Goal: Information Seeking & Learning: Learn about a topic

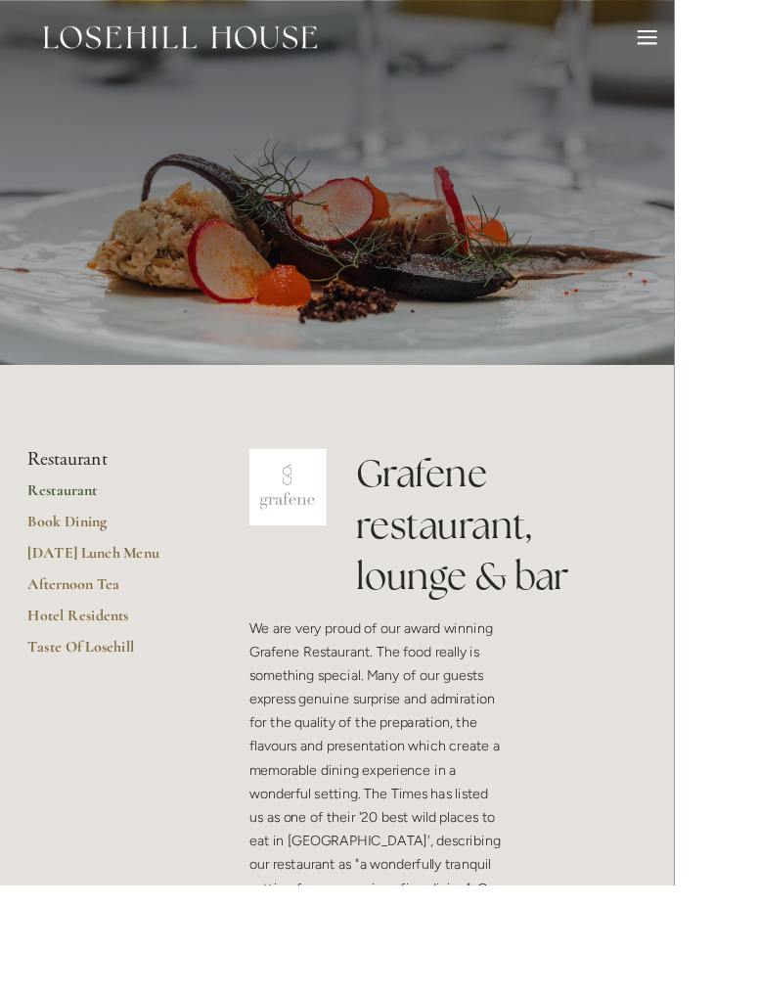
click at [98, 521] on li "Restaurant" at bounding box center [124, 517] width 187 height 25
click at [76, 564] on link "Restaurant" at bounding box center [124, 558] width 187 height 35
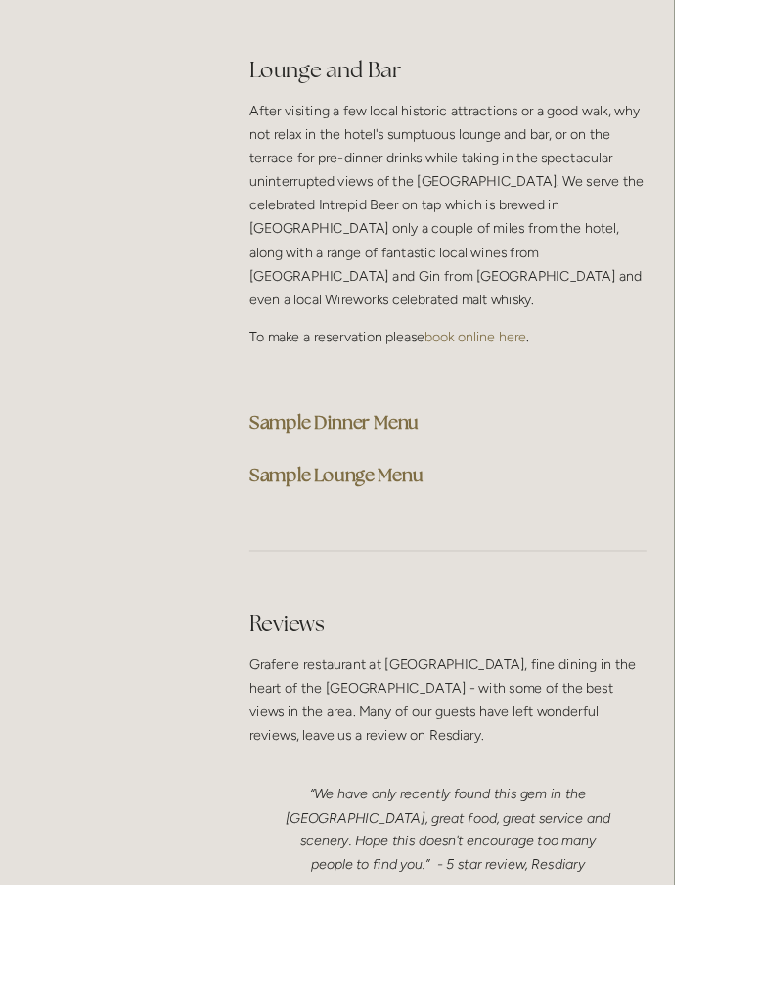
scroll to position [5400, 0]
click at [393, 520] on strong "Sample Lounge Menu" at bounding box center [379, 533] width 196 height 26
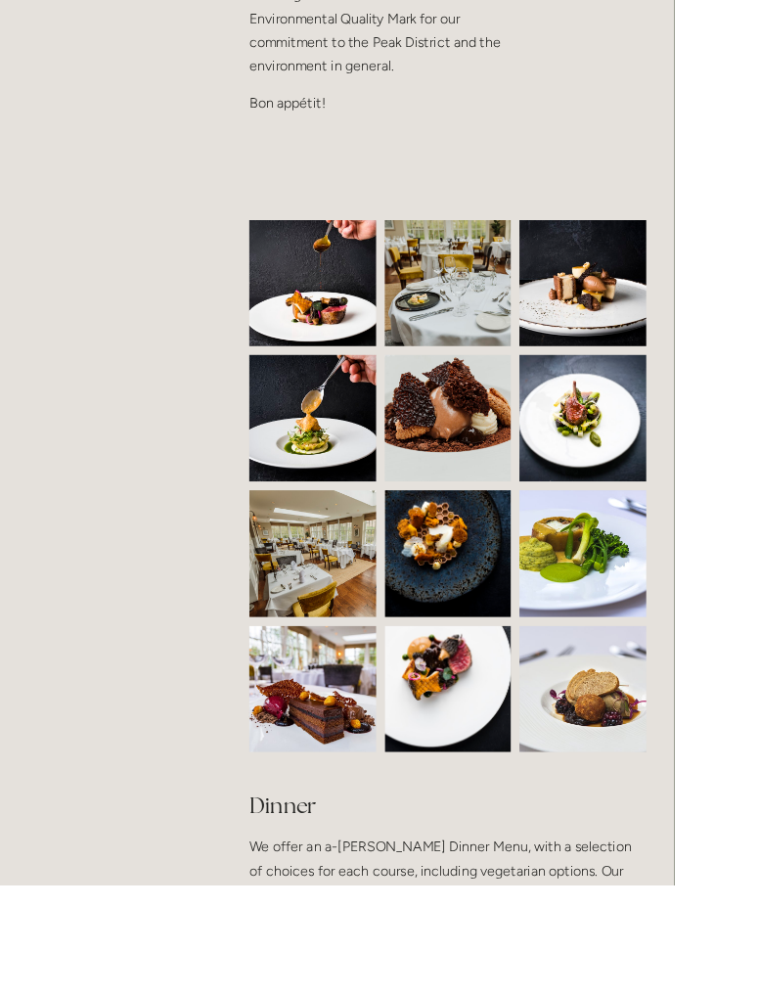
scroll to position [0, 0]
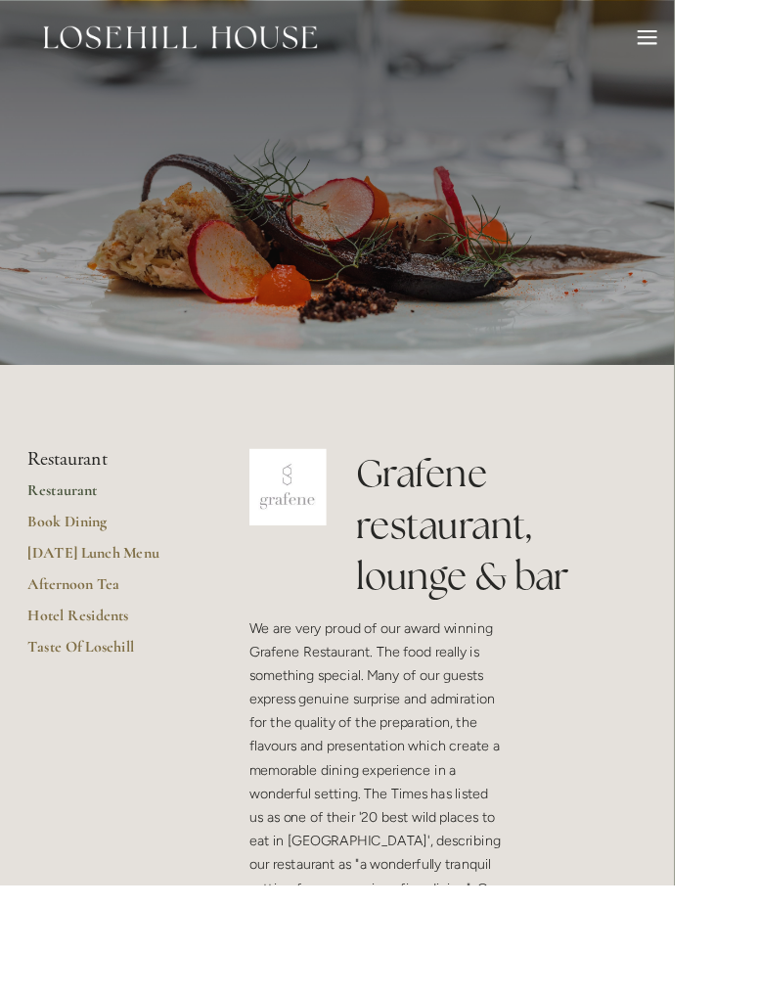
click at [70, 554] on link "Restaurant" at bounding box center [124, 558] width 187 height 35
click at [736, 44] on div at bounding box center [729, 45] width 22 height 22
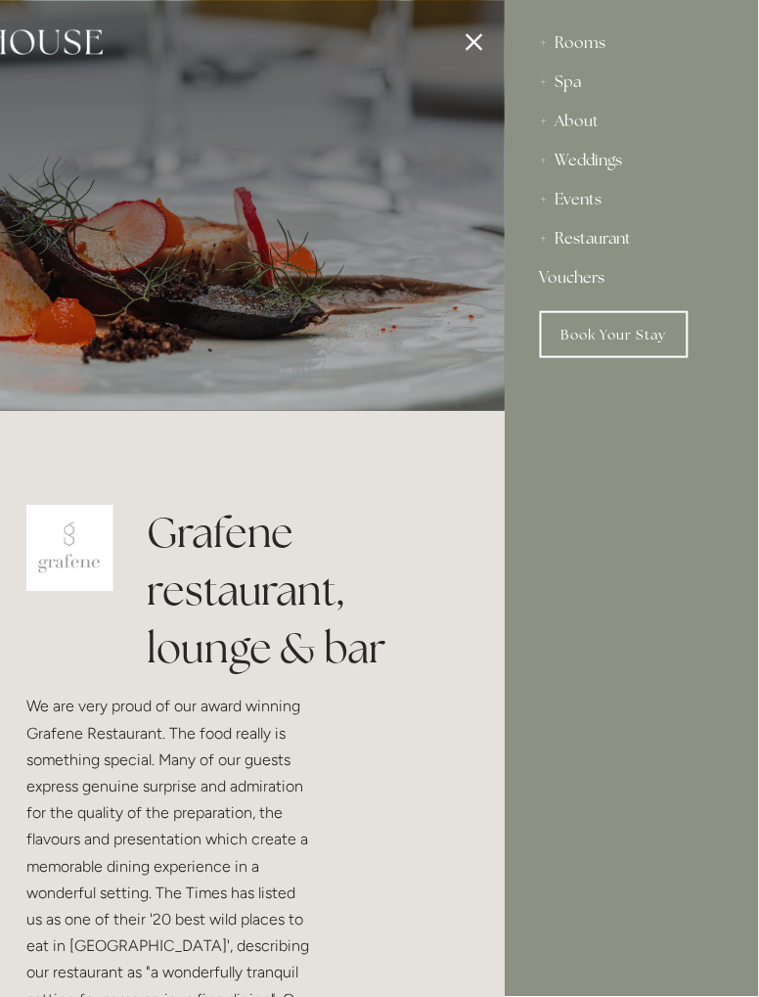
click at [556, 253] on div "Restaurant" at bounding box center [632, 238] width 184 height 39
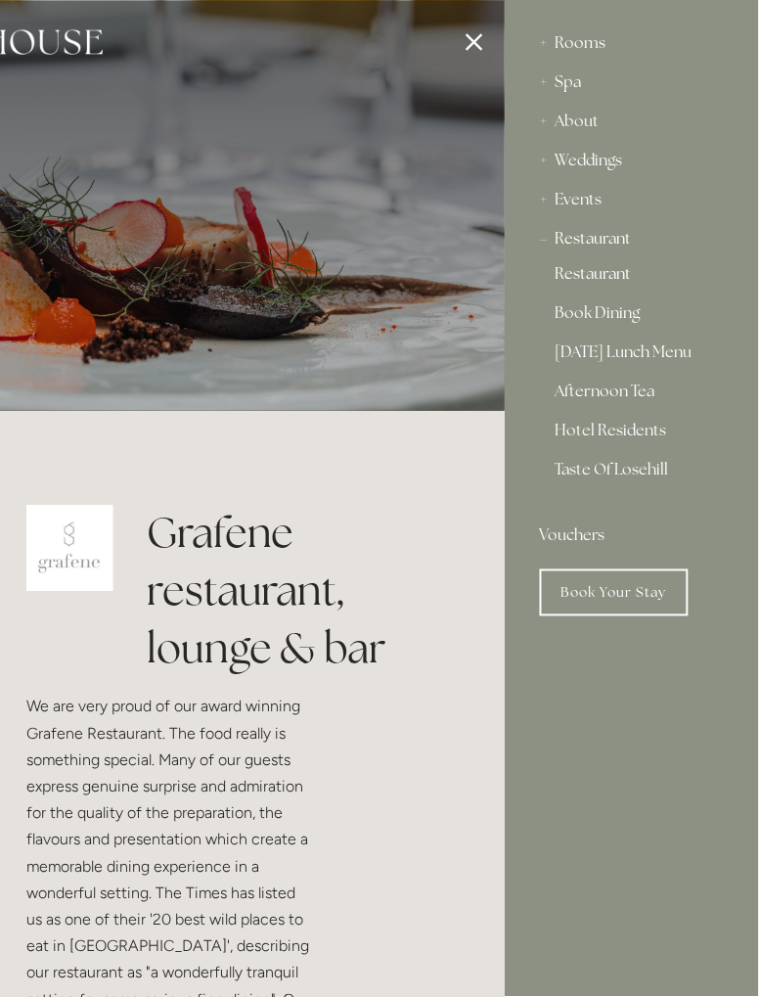
click at [608, 282] on link "Restaurant" at bounding box center [632, 277] width 153 height 23
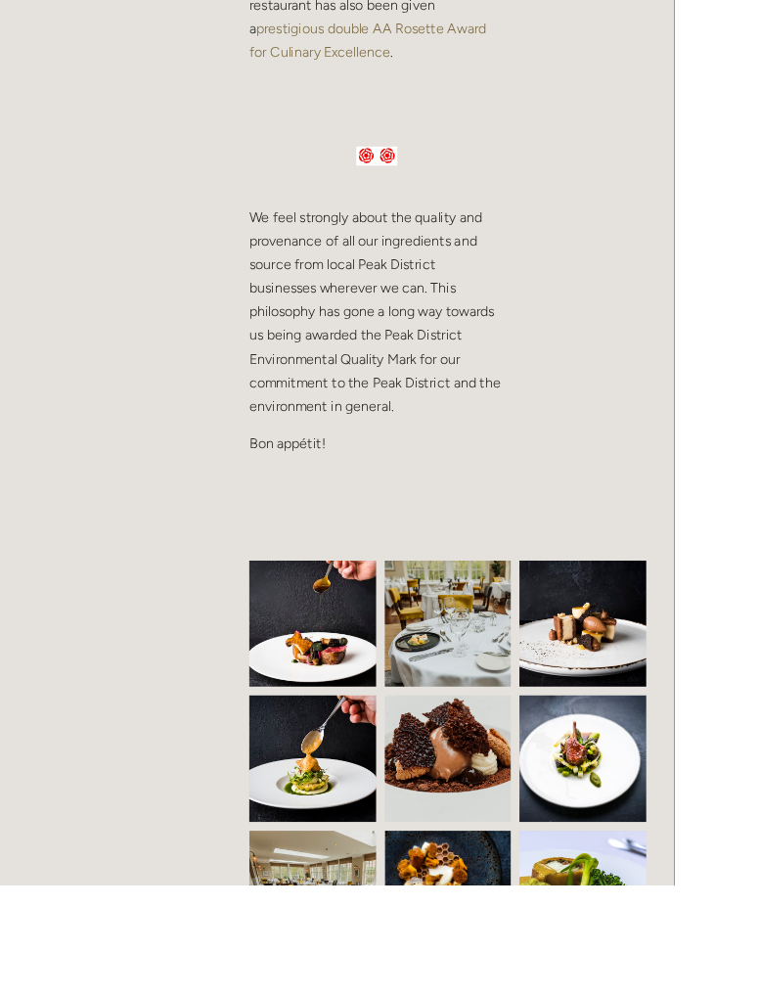
scroll to position [1020, 0]
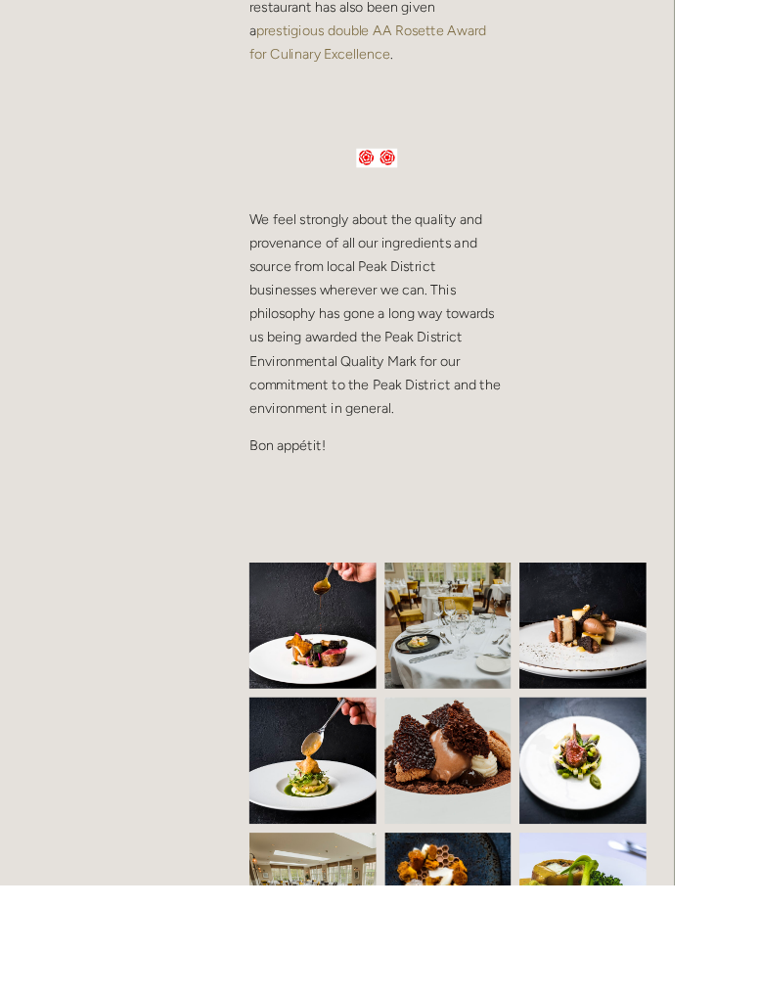
click at [357, 704] on img at bounding box center [363, 704] width 218 height 143
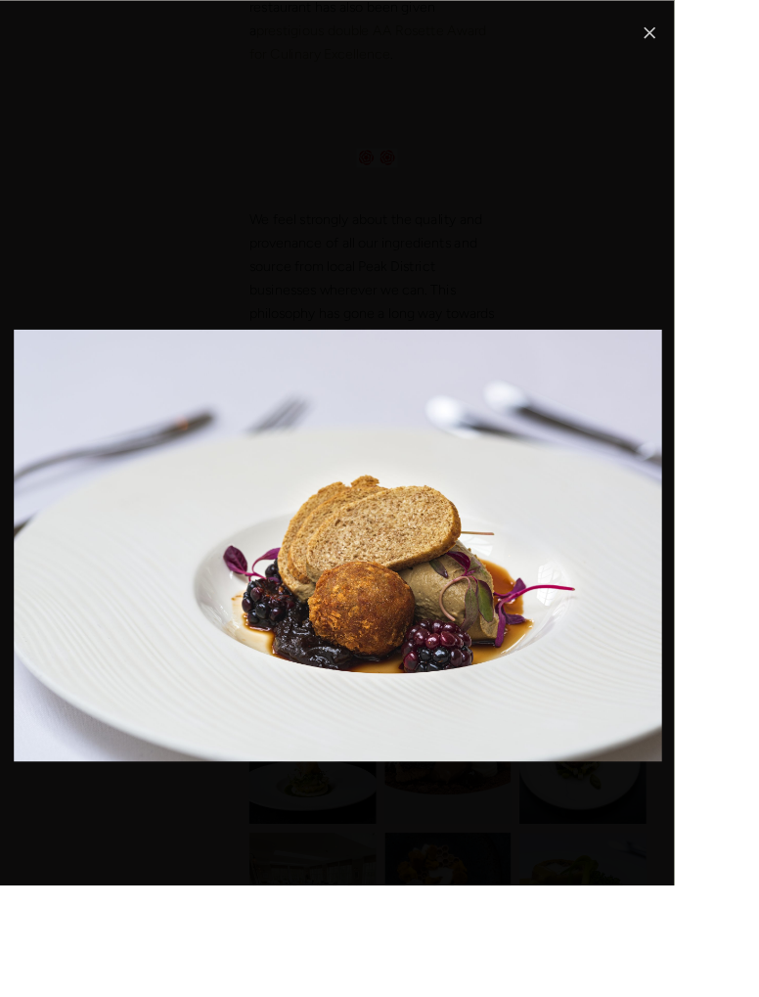
click at [744, 41] on link "Close" at bounding box center [731, 35] width 23 height 23
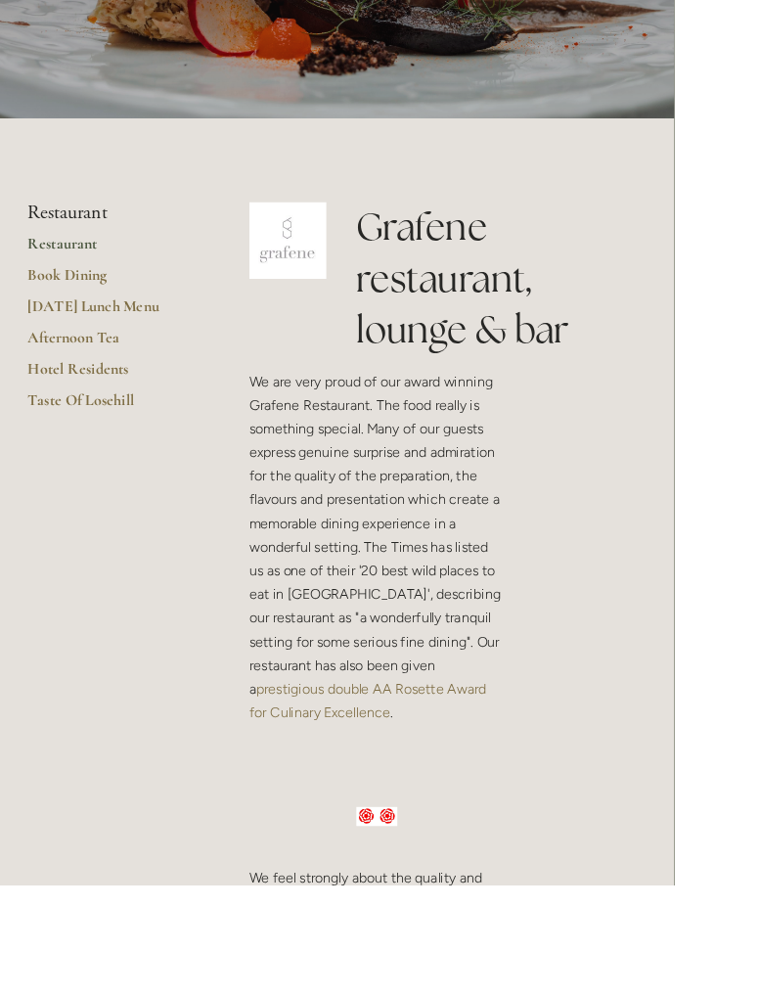
scroll to position [0, 0]
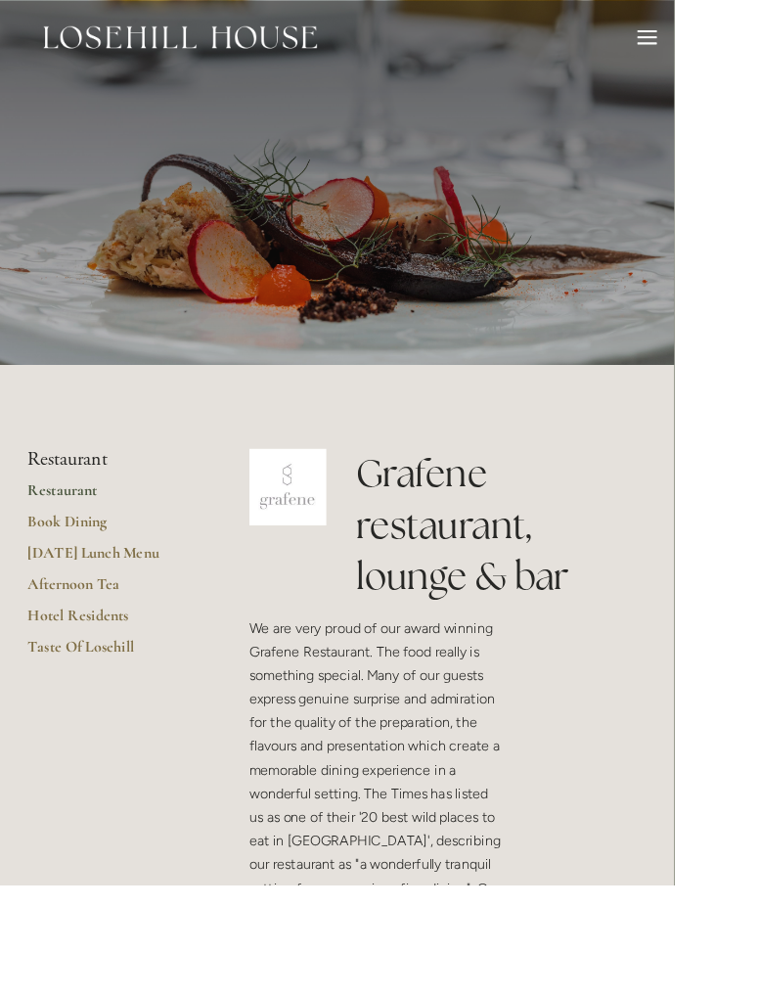
click at [734, 35] on div at bounding box center [729, 35] width 22 height 2
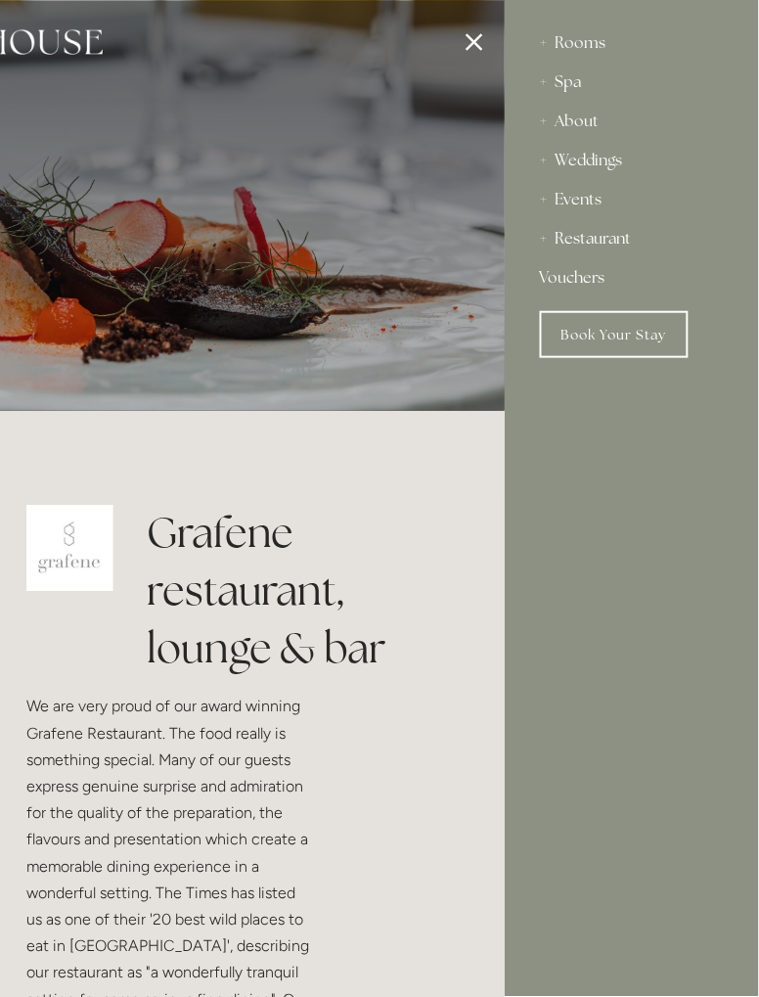
click at [567, 126] on div "About" at bounding box center [632, 121] width 184 height 39
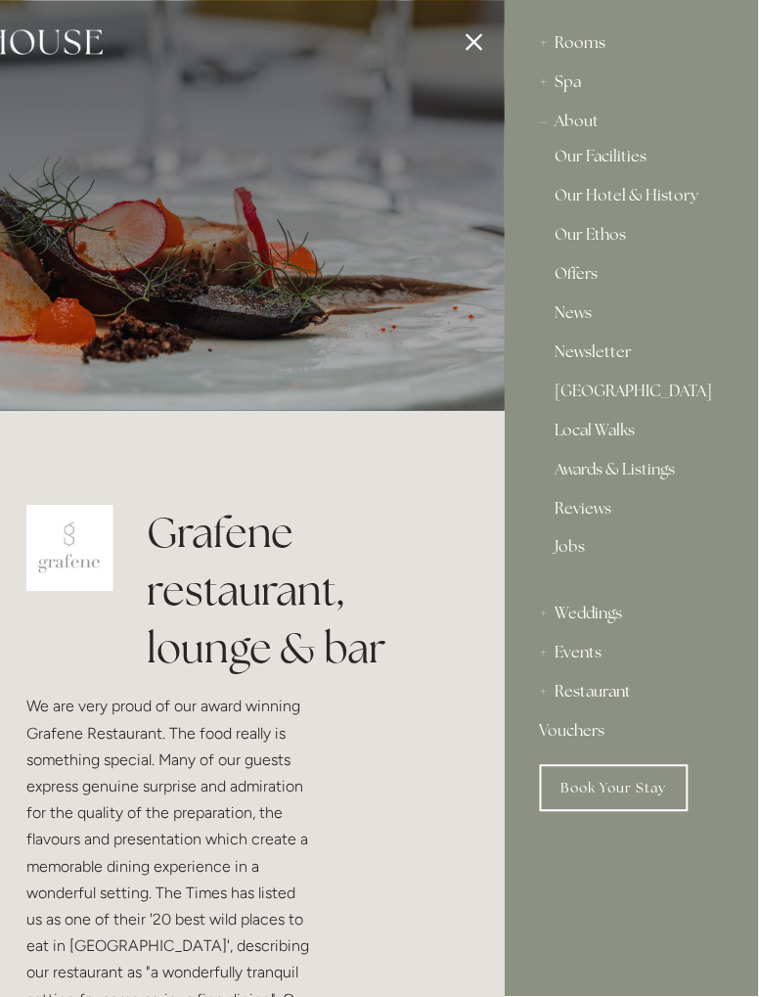
click at [675, 209] on link "Our Hotel & History" at bounding box center [632, 199] width 153 height 23
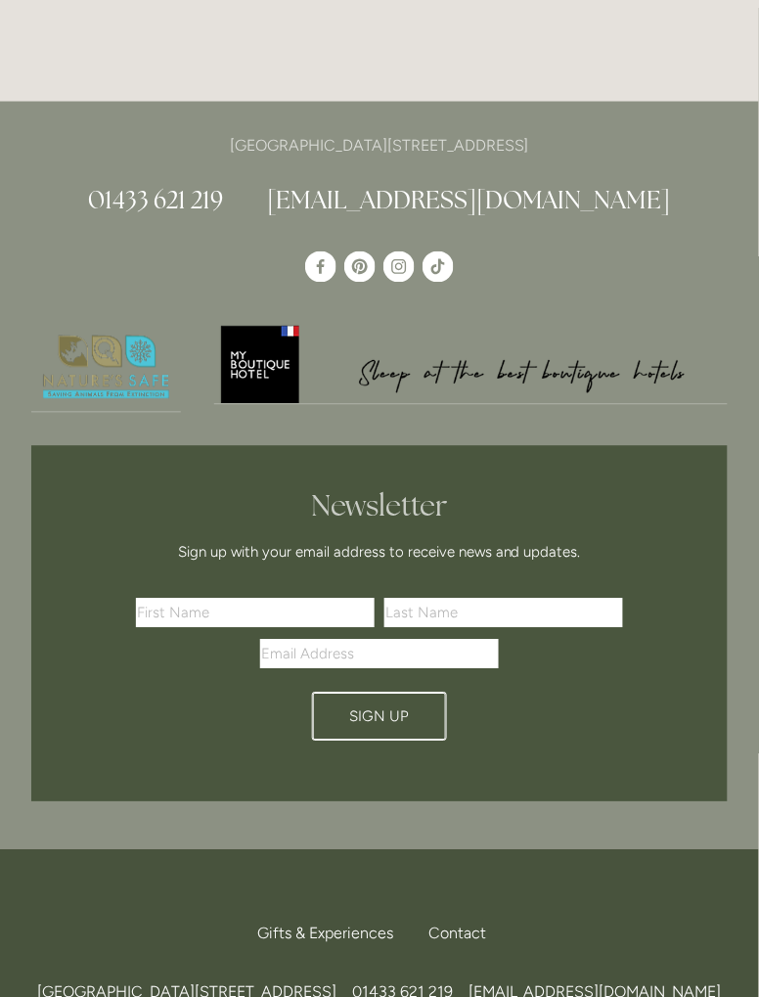
scroll to position [2479, 0]
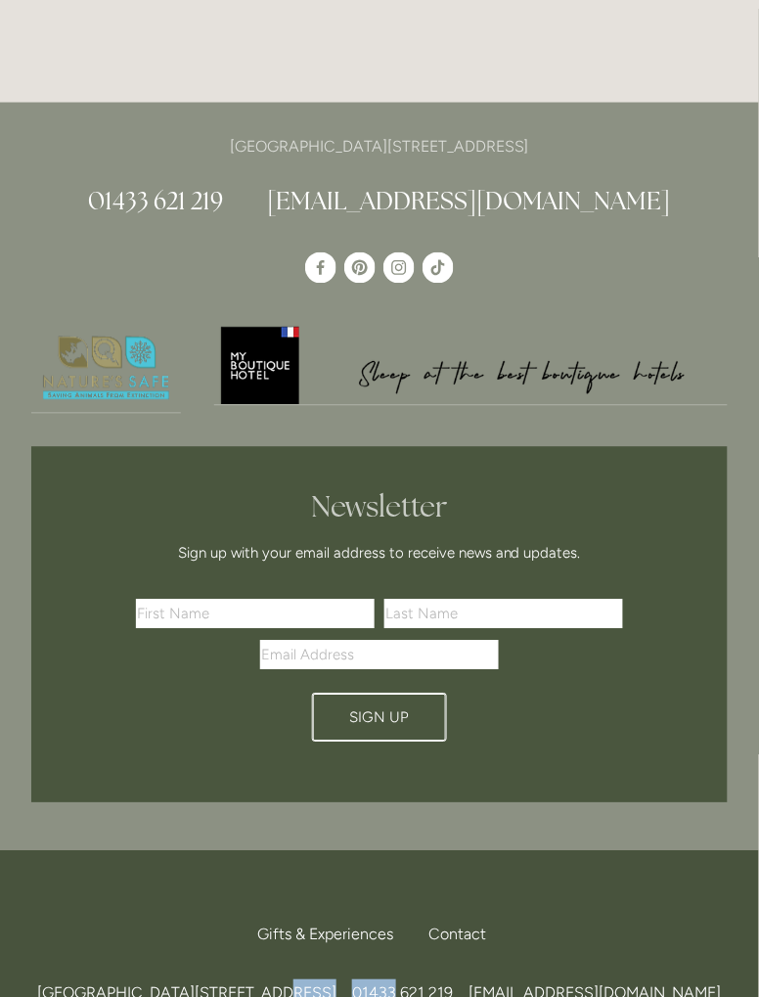
click at [522, 851] on div "Back to Top Gifts & Experiences Contact Call Us Find Us [GEOGRAPHIC_DATA][STREE…" at bounding box center [379, 1006] width 759 height 311
click at [337, 984] on span "[GEOGRAPHIC_DATA][STREET_ADDRESS]" at bounding box center [186, 993] width 299 height 19
copy div "[STREET_ADDRESS]"
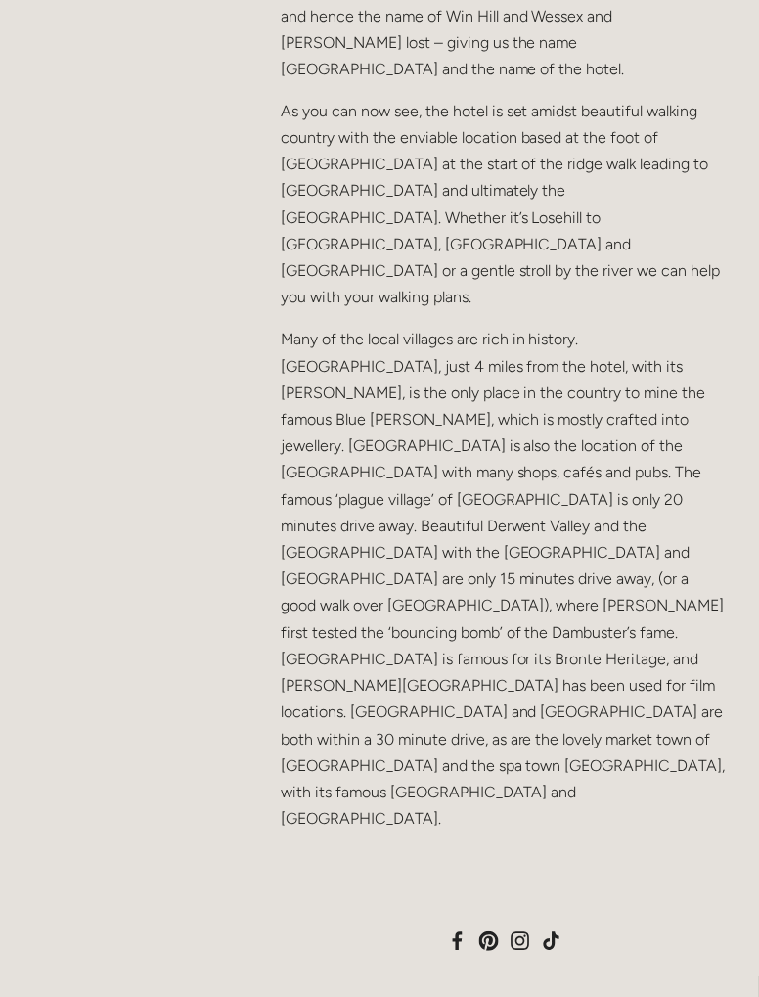
scroll to position [1517, 0]
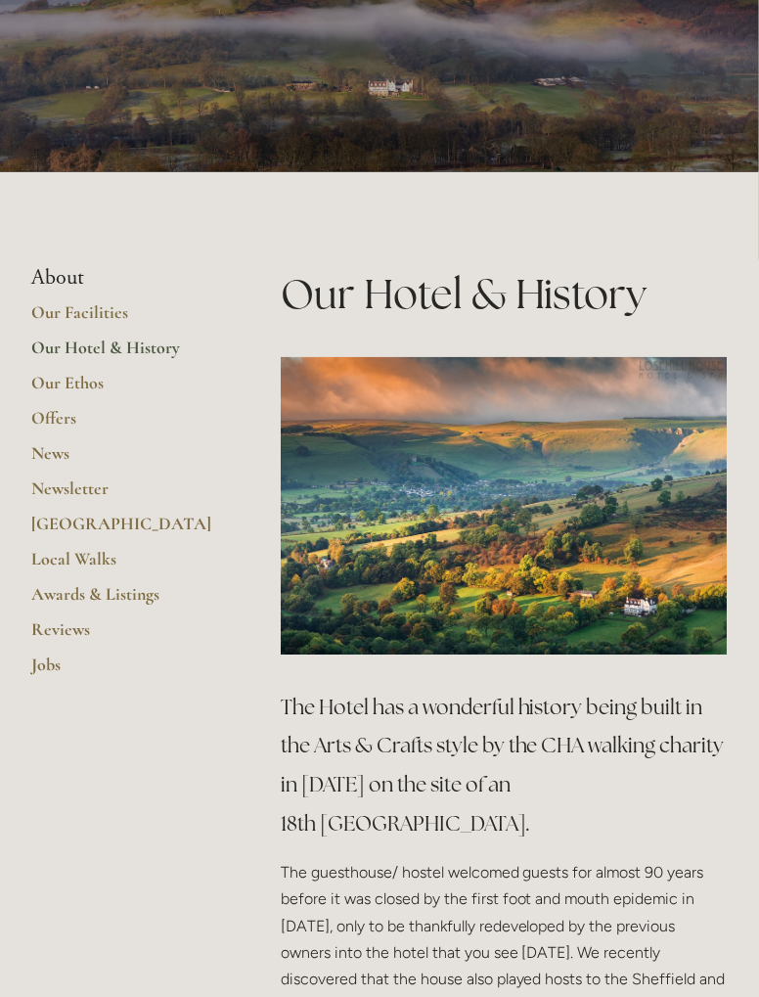
scroll to position [0, 0]
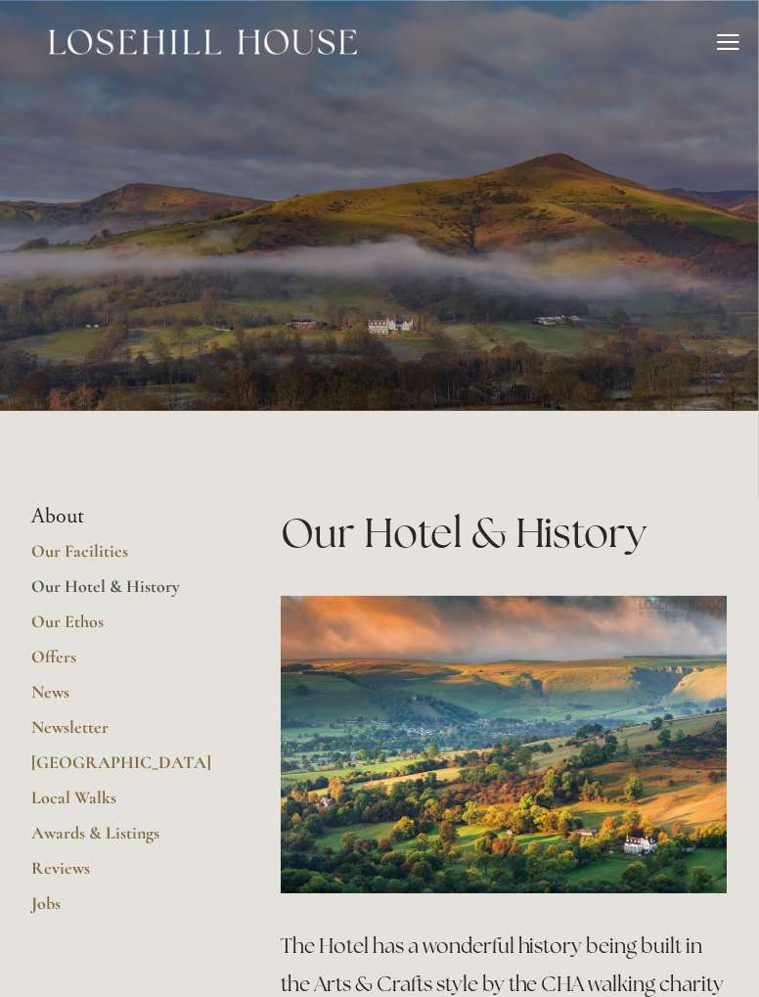
click at [84, 554] on link "Our Facilities" at bounding box center [124, 558] width 187 height 35
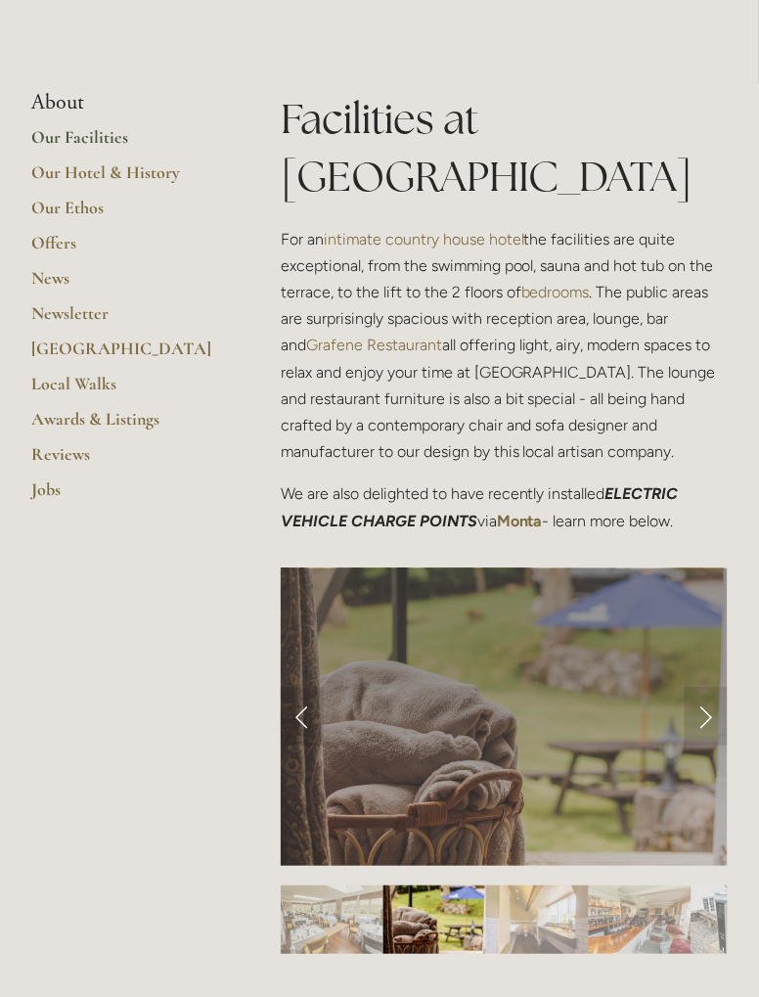
scroll to position [431, 0]
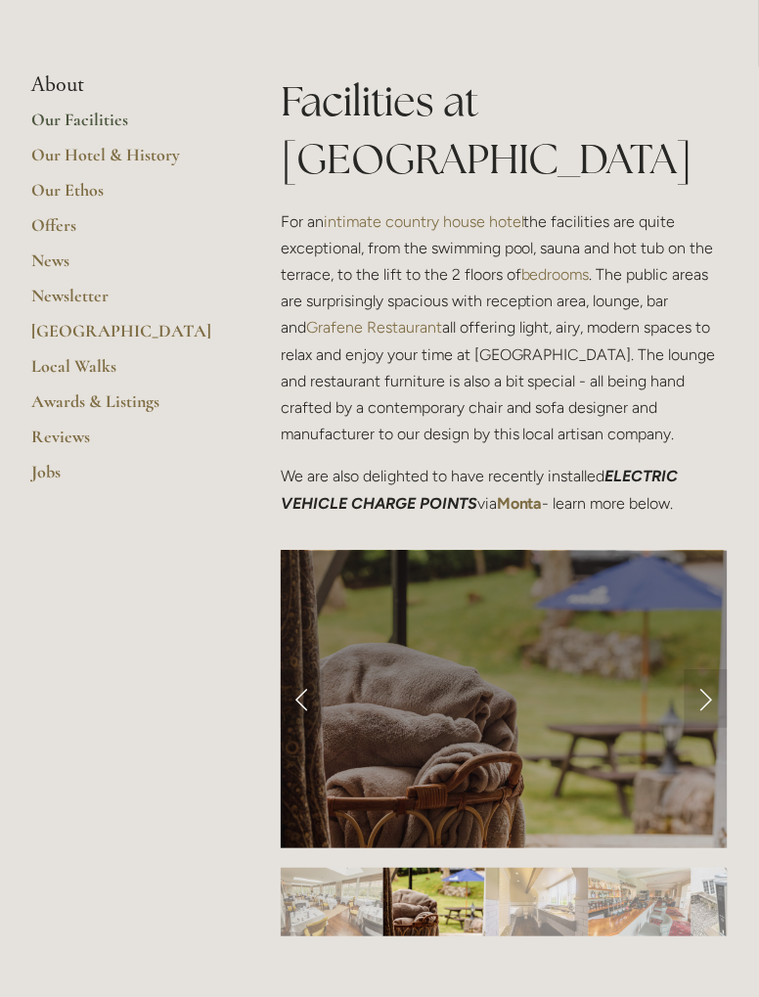
click at [708, 704] on link "Next Slide" at bounding box center [706, 699] width 43 height 59
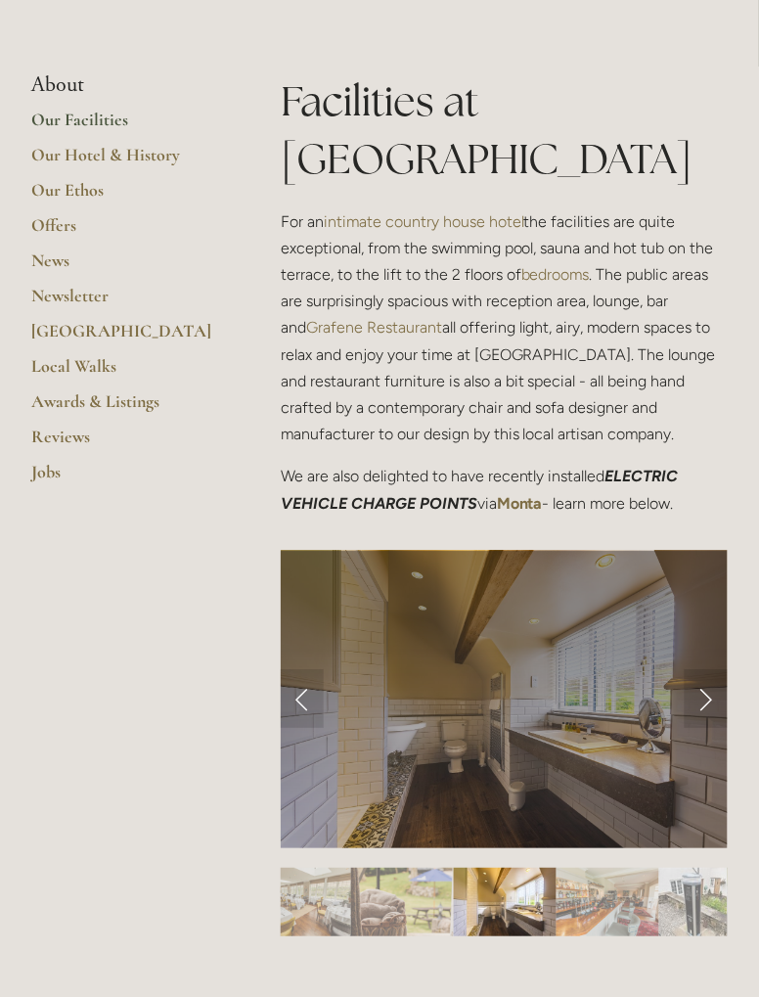
click at [708, 703] on link "Next Slide" at bounding box center [706, 699] width 43 height 59
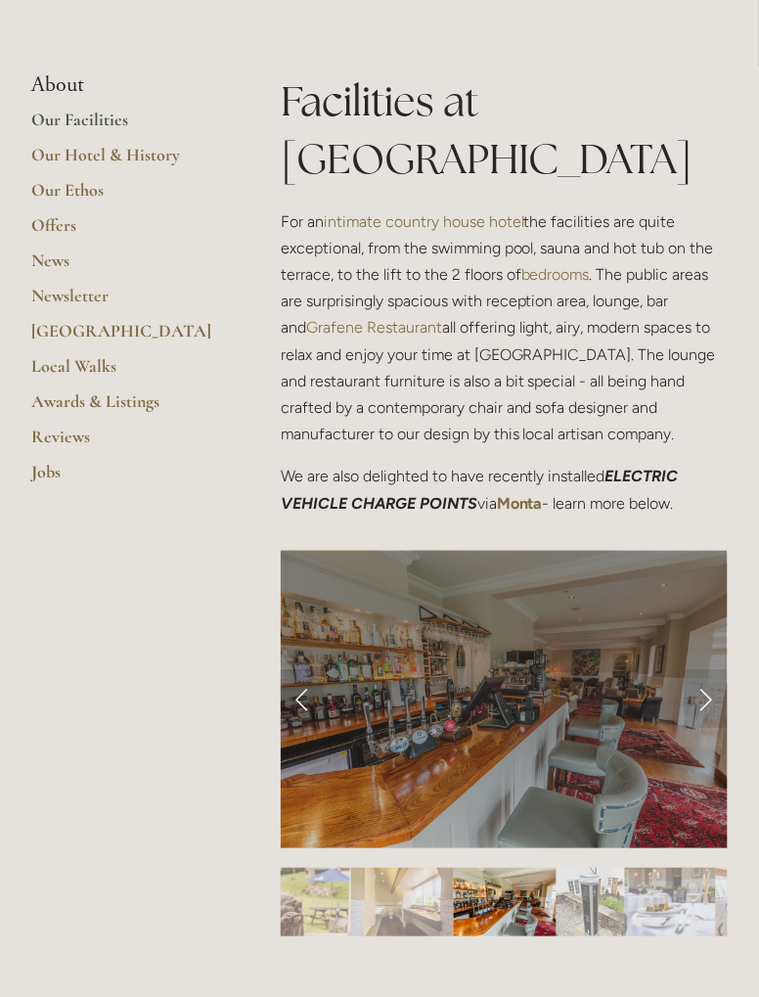
click at [703, 703] on link "Next Slide" at bounding box center [706, 699] width 43 height 59
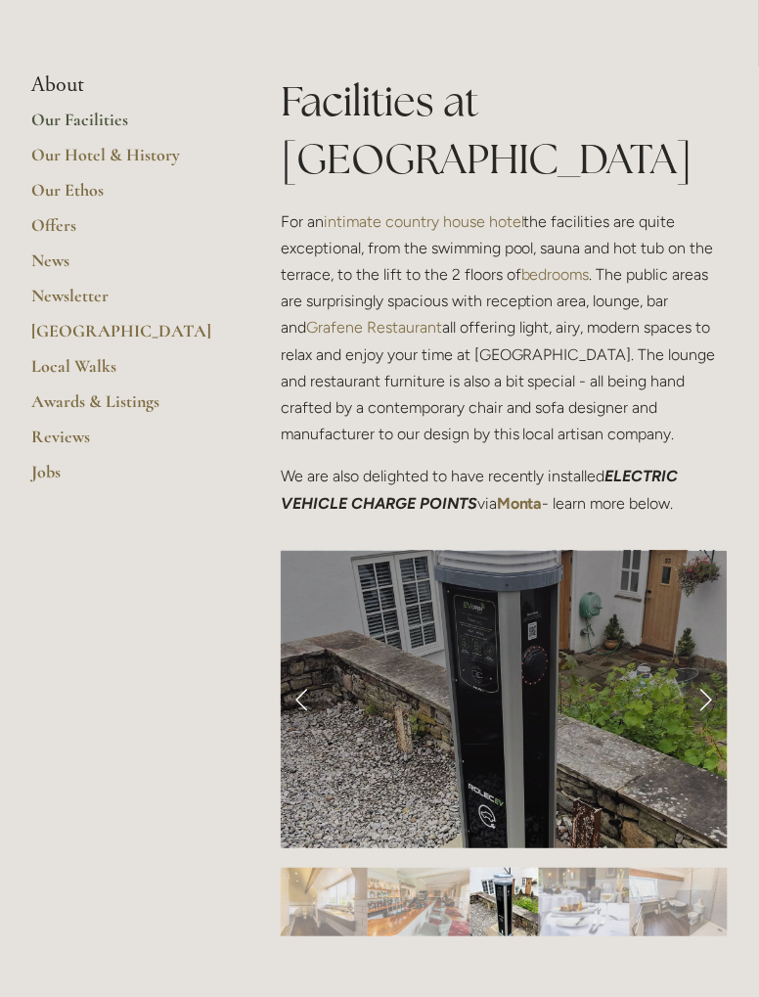
click at [708, 695] on link "Next Slide" at bounding box center [706, 699] width 43 height 59
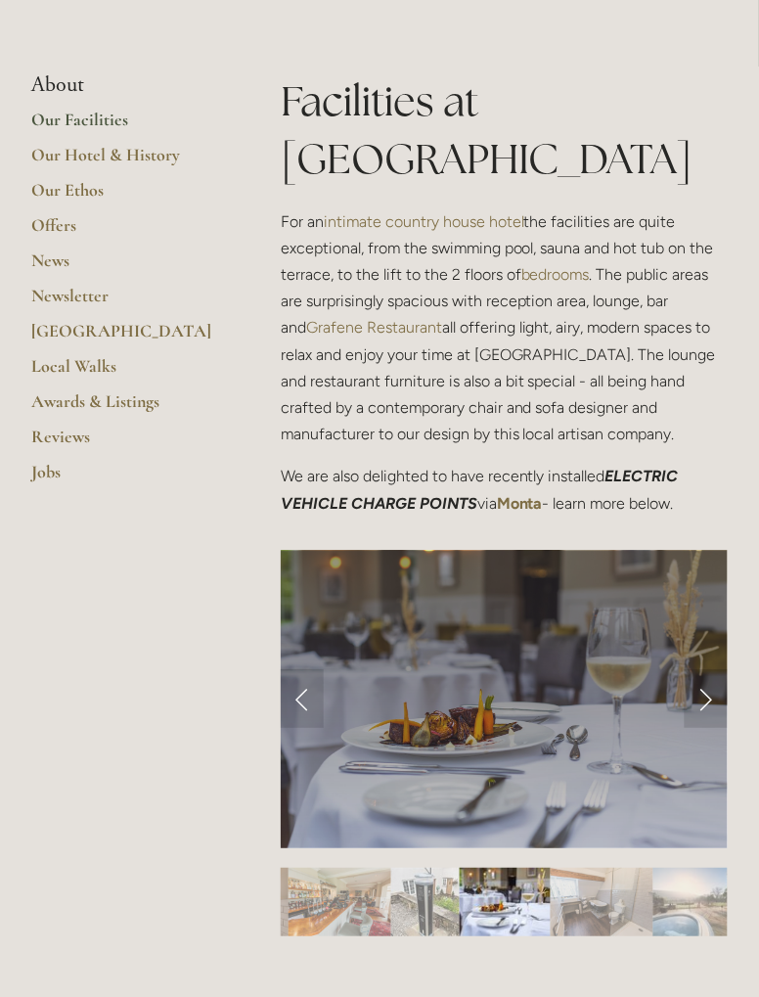
click at [705, 689] on link "Next Slide" at bounding box center [706, 699] width 43 height 59
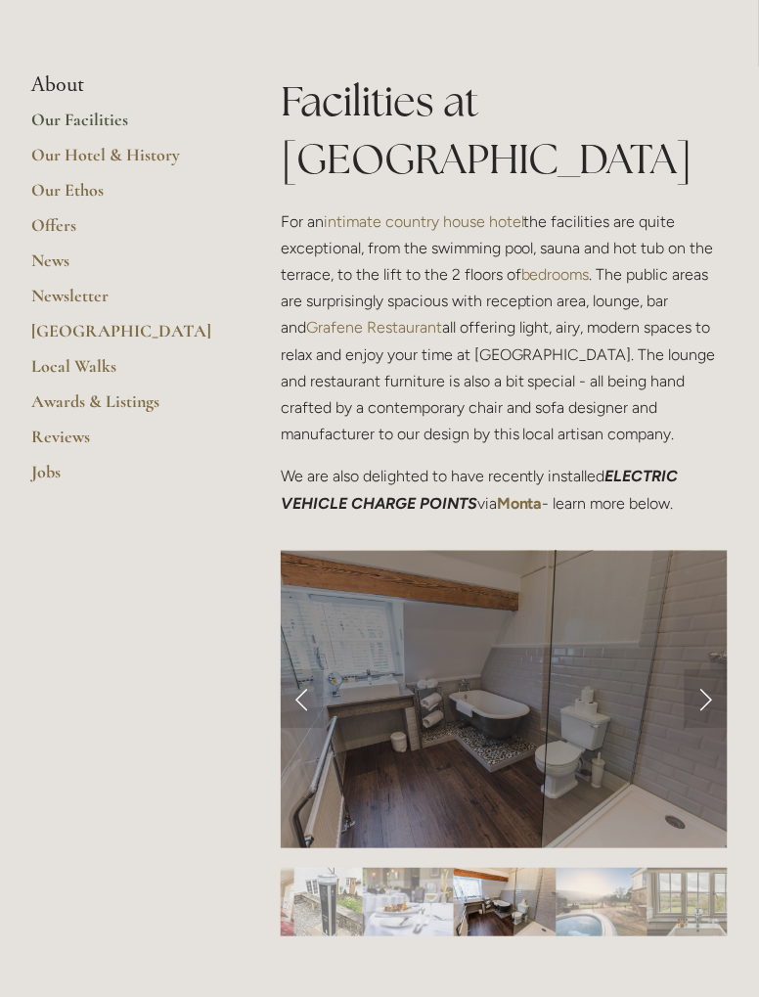
click at [703, 696] on link "Next Slide" at bounding box center [706, 699] width 43 height 59
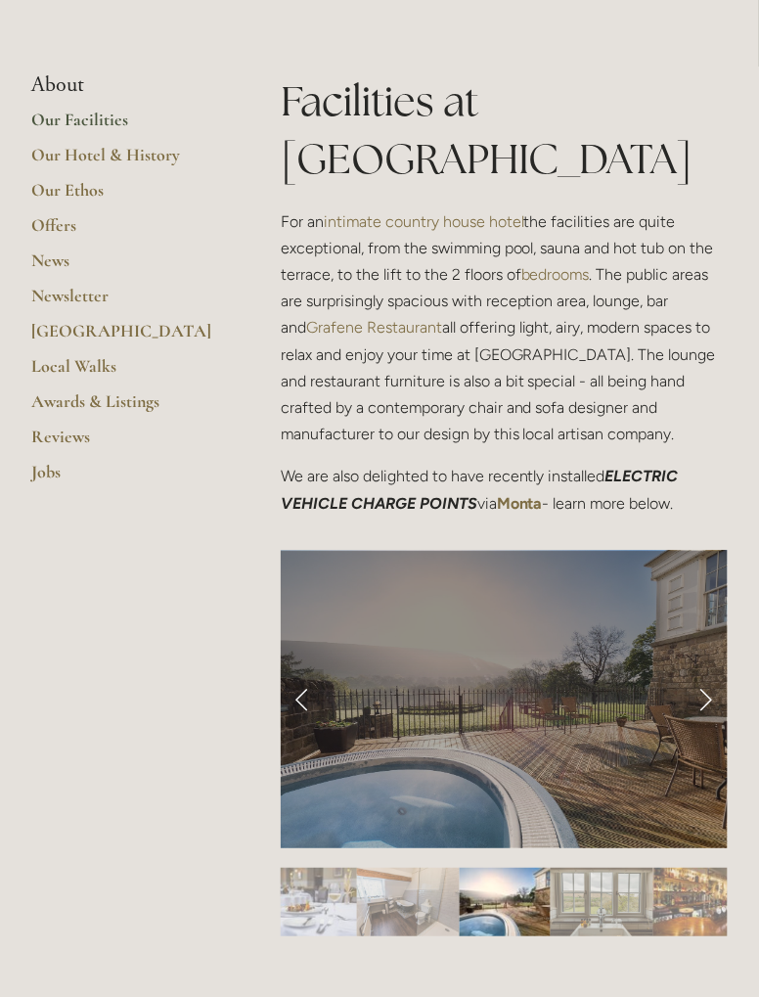
click at [711, 698] on link "Next Slide" at bounding box center [706, 699] width 43 height 59
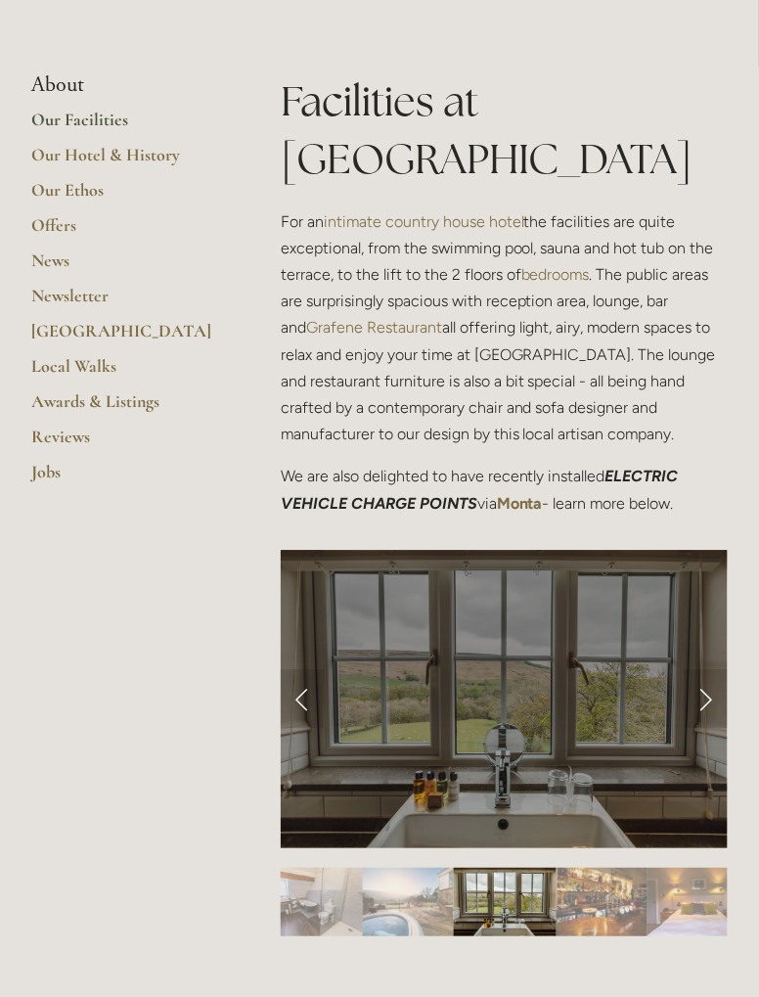
click at [704, 695] on link "Next Slide" at bounding box center [706, 699] width 43 height 59
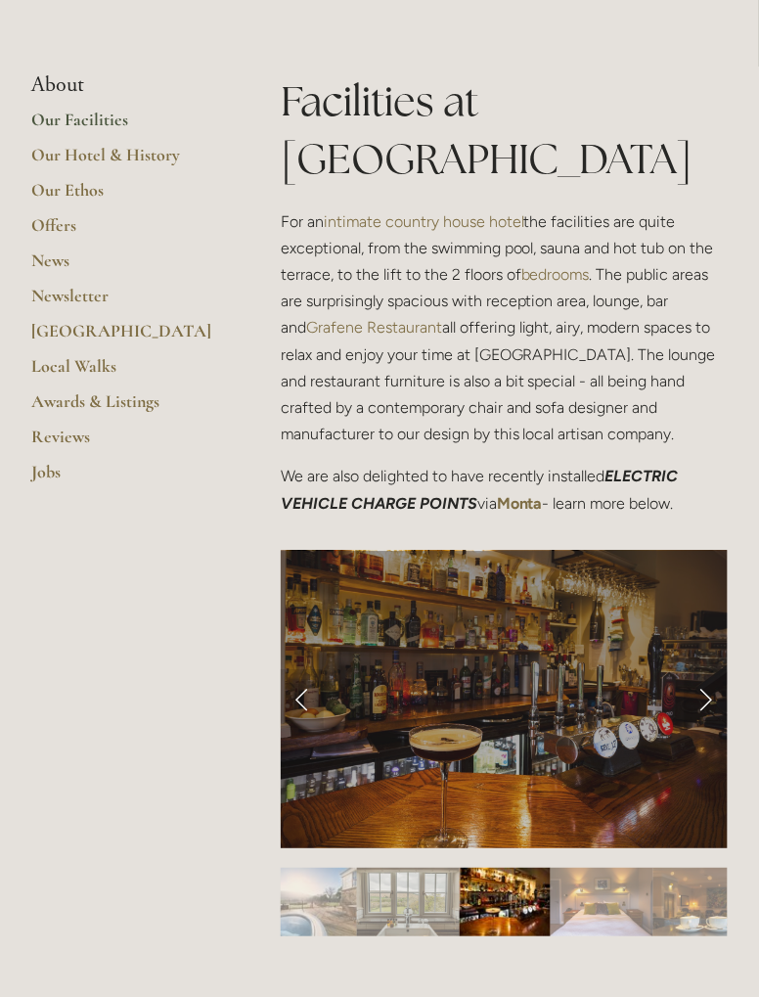
click at [716, 701] on link "Next Slide" at bounding box center [706, 699] width 43 height 59
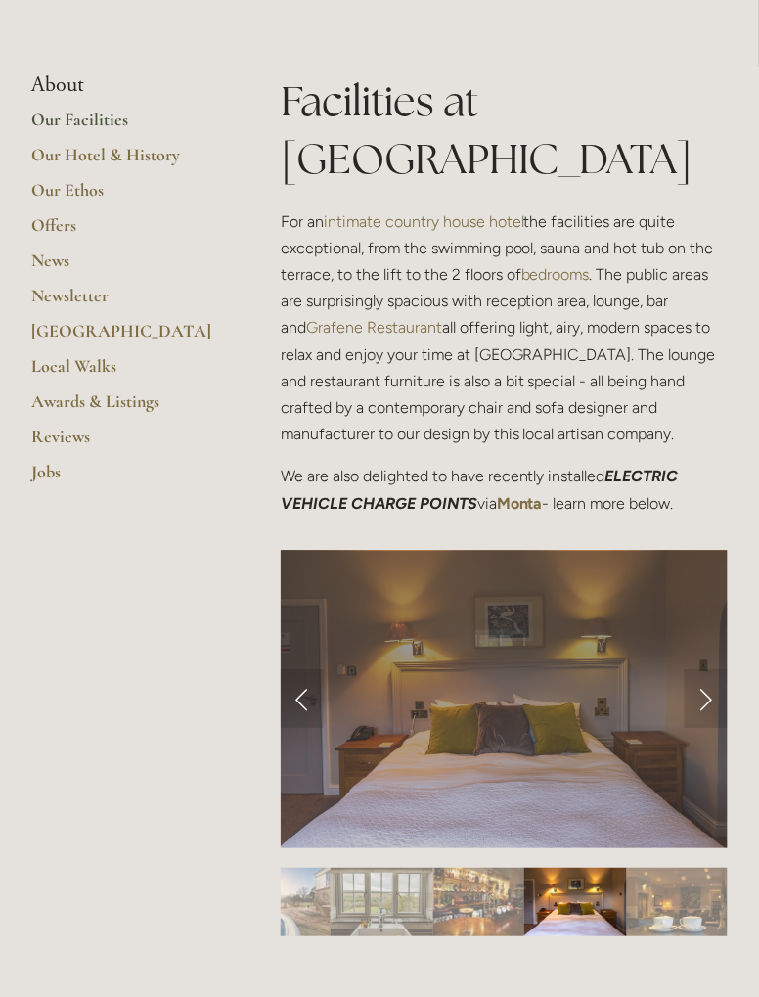
click at [712, 703] on link "Next Slide" at bounding box center [706, 699] width 43 height 59
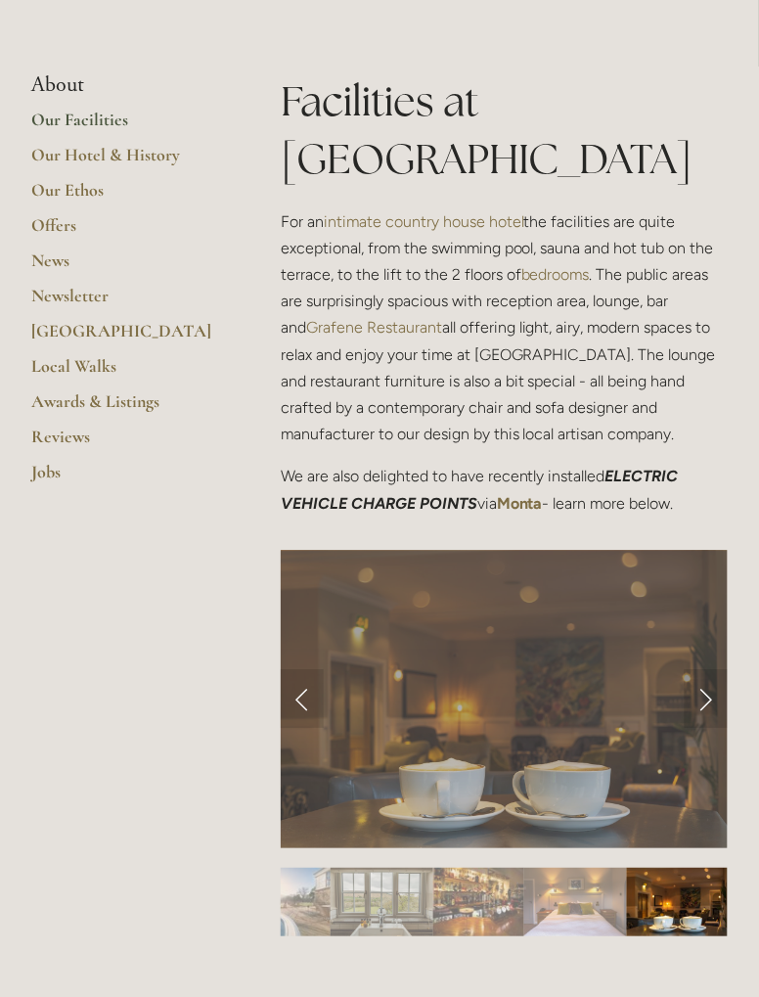
click at [718, 698] on link "Next Slide" at bounding box center [706, 699] width 43 height 59
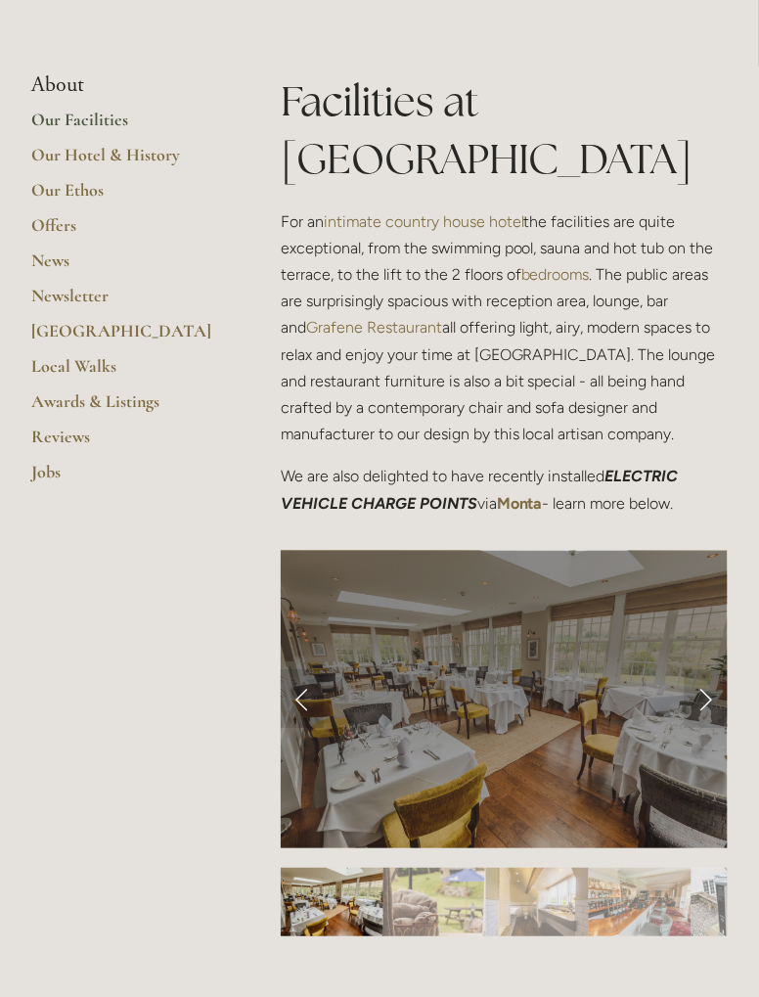
click at [720, 698] on link "Next Slide" at bounding box center [706, 699] width 43 height 59
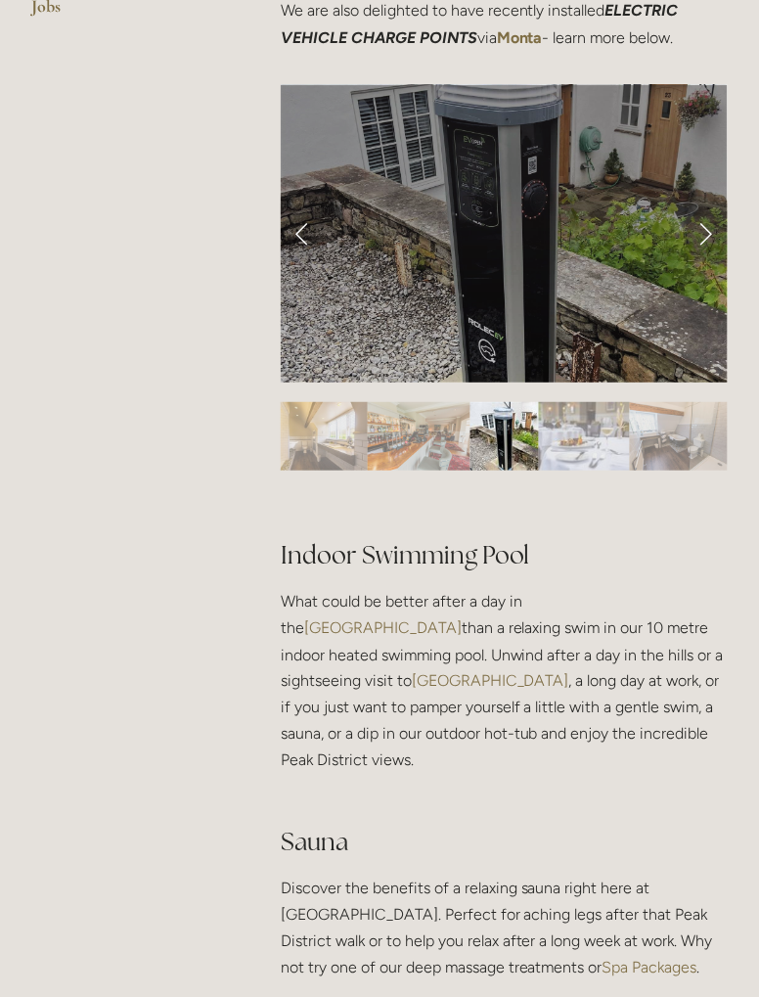
scroll to position [0, 0]
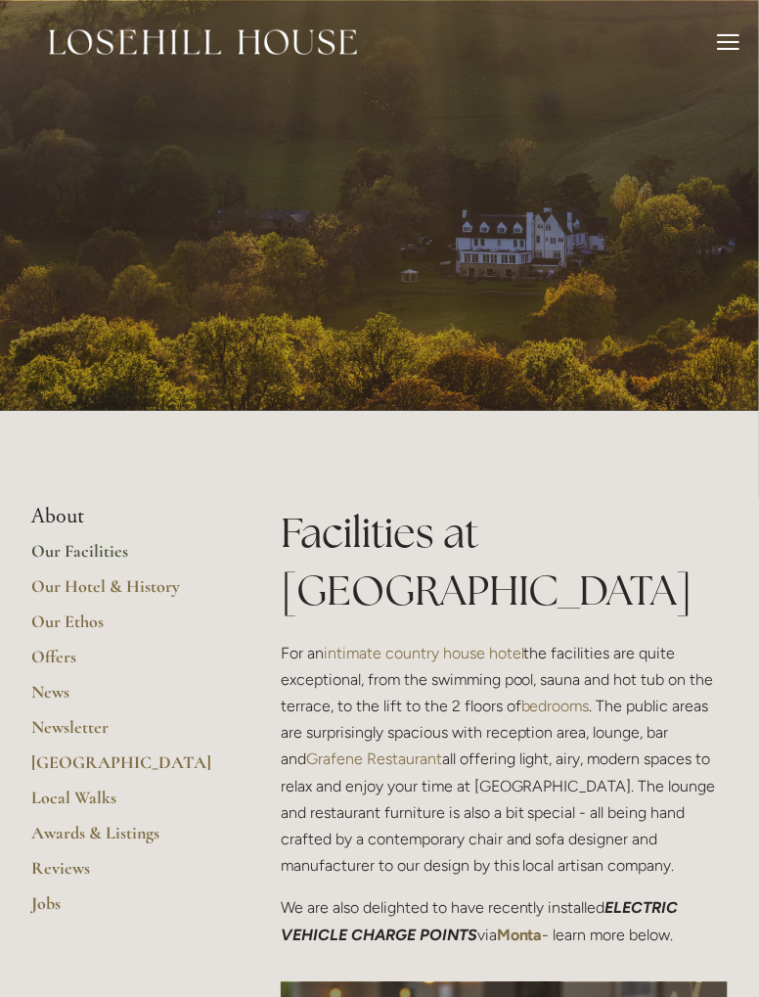
click at [57, 668] on link "Offers" at bounding box center [124, 664] width 187 height 35
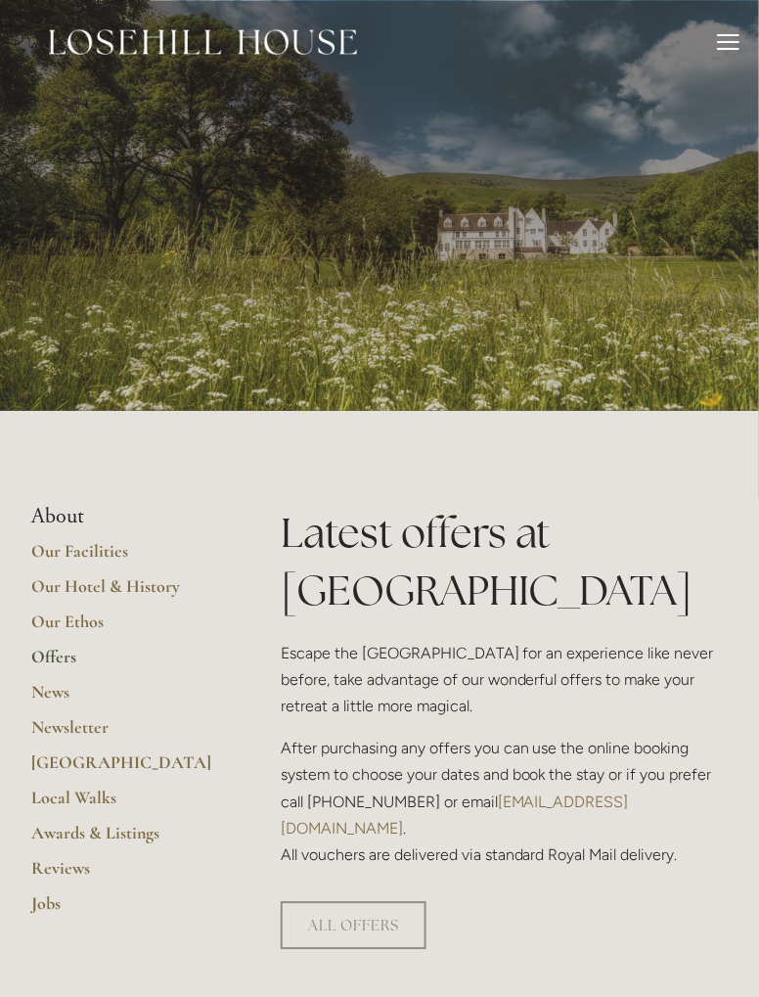
click at [727, 48] on div at bounding box center [729, 49] width 22 height 2
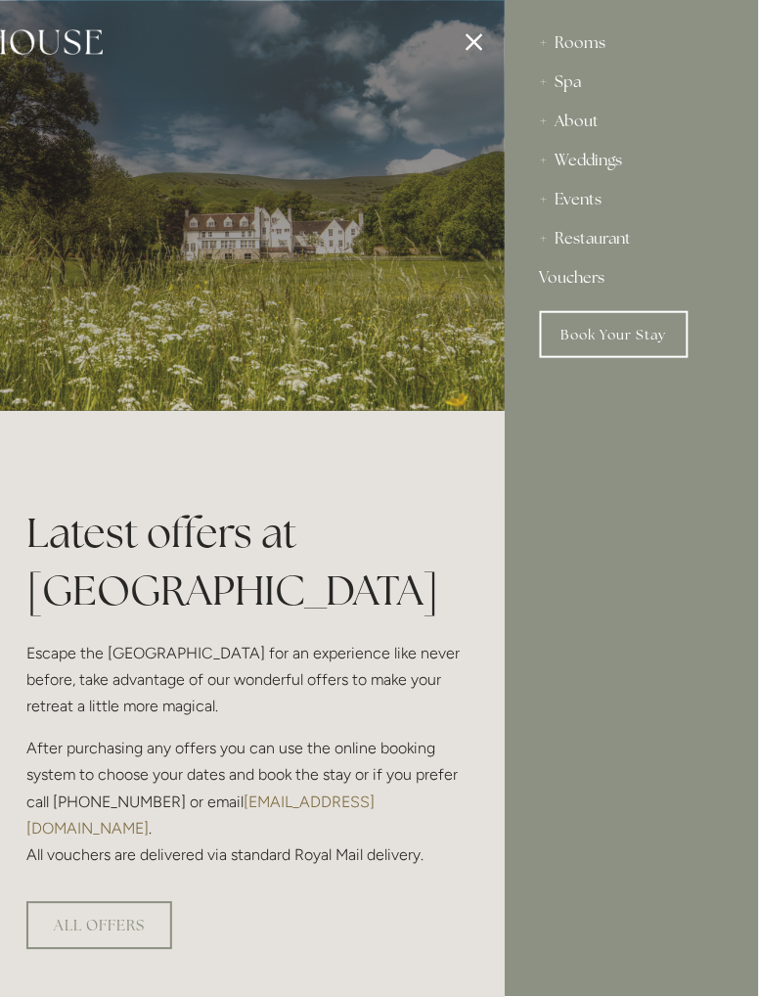
click at [548, 243] on div "Restaurant" at bounding box center [632, 238] width 184 height 39
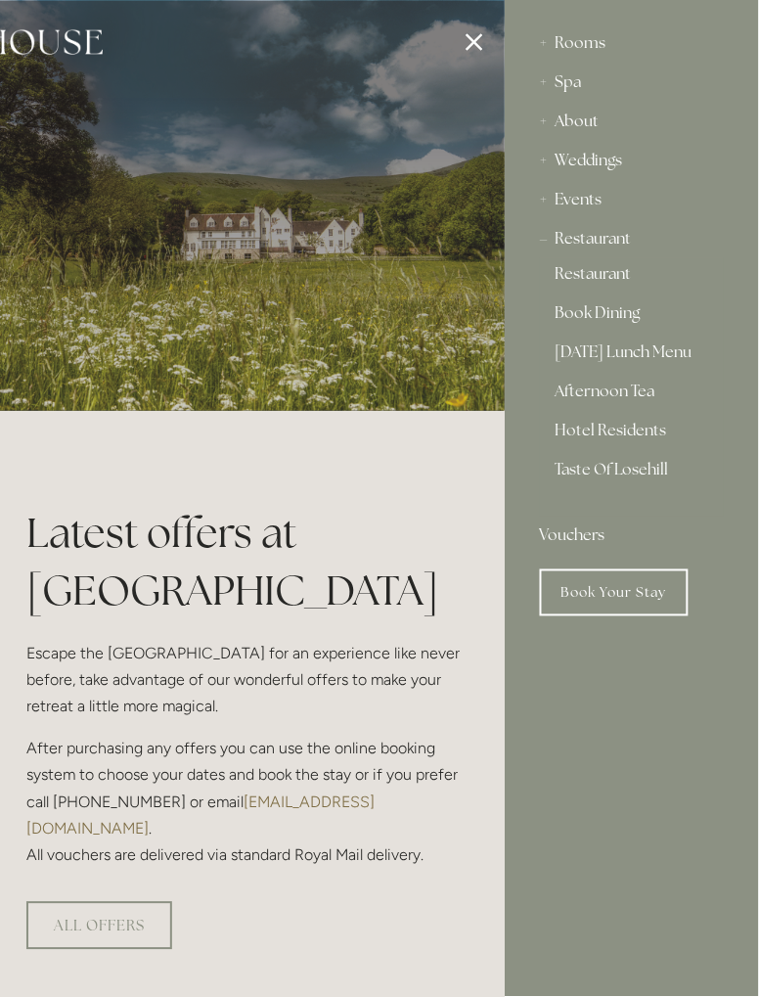
click at [613, 279] on link "Restaurant" at bounding box center [632, 277] width 153 height 23
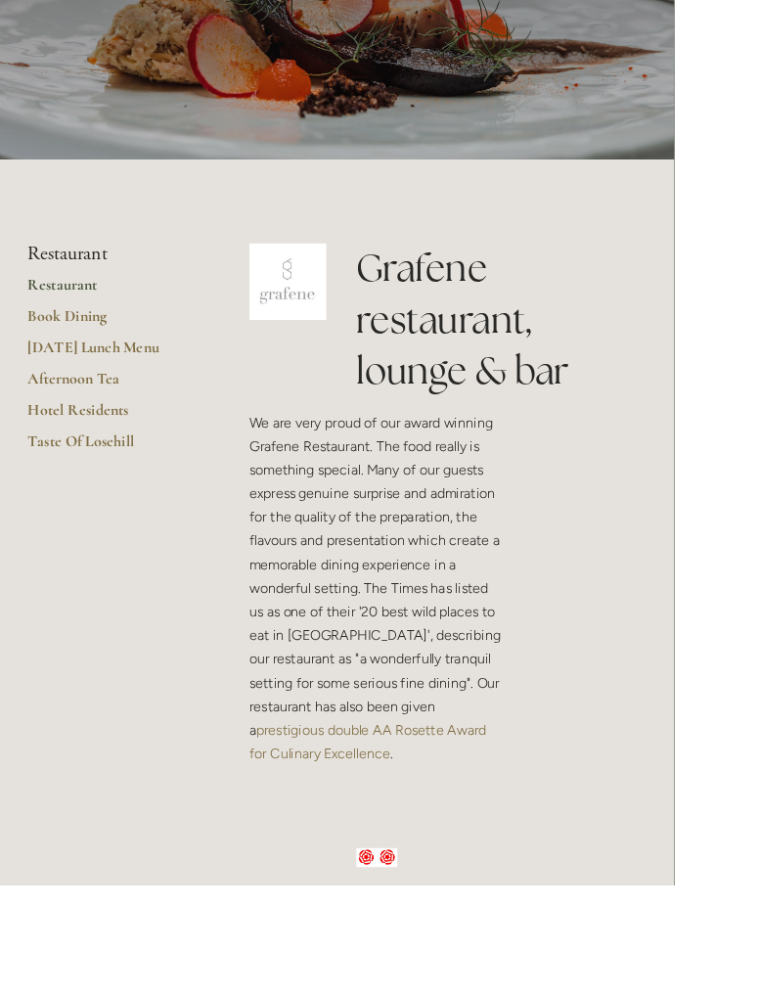
scroll to position [225, 0]
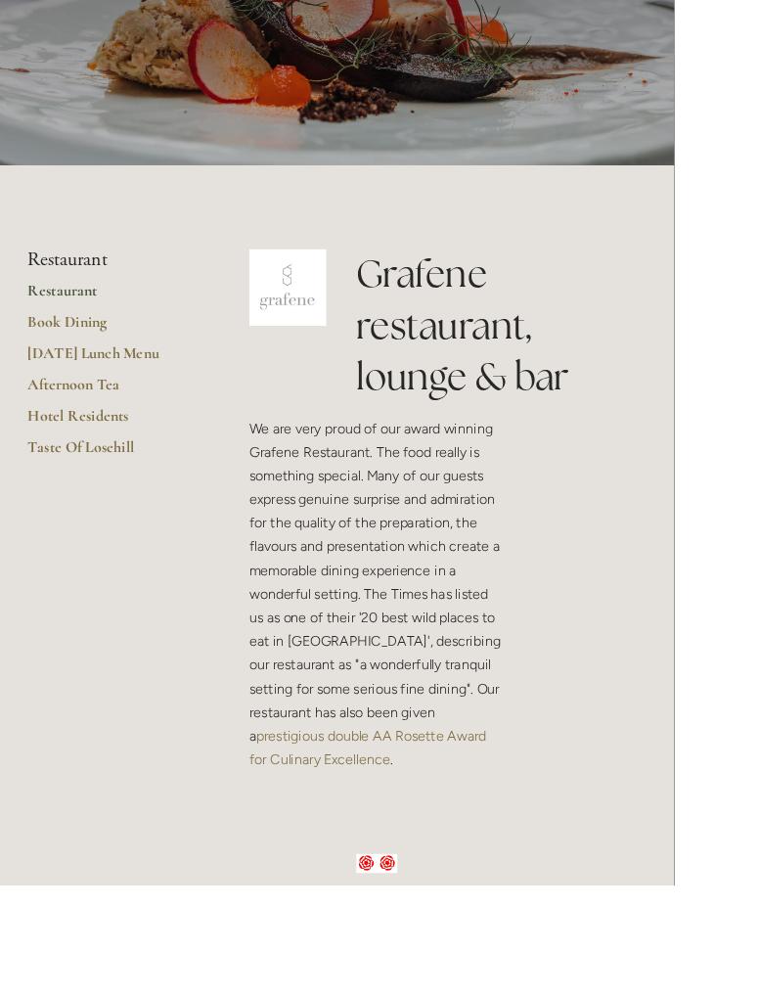
click at [98, 508] on link "Taste Of Losehill" at bounding box center [124, 509] width 187 height 35
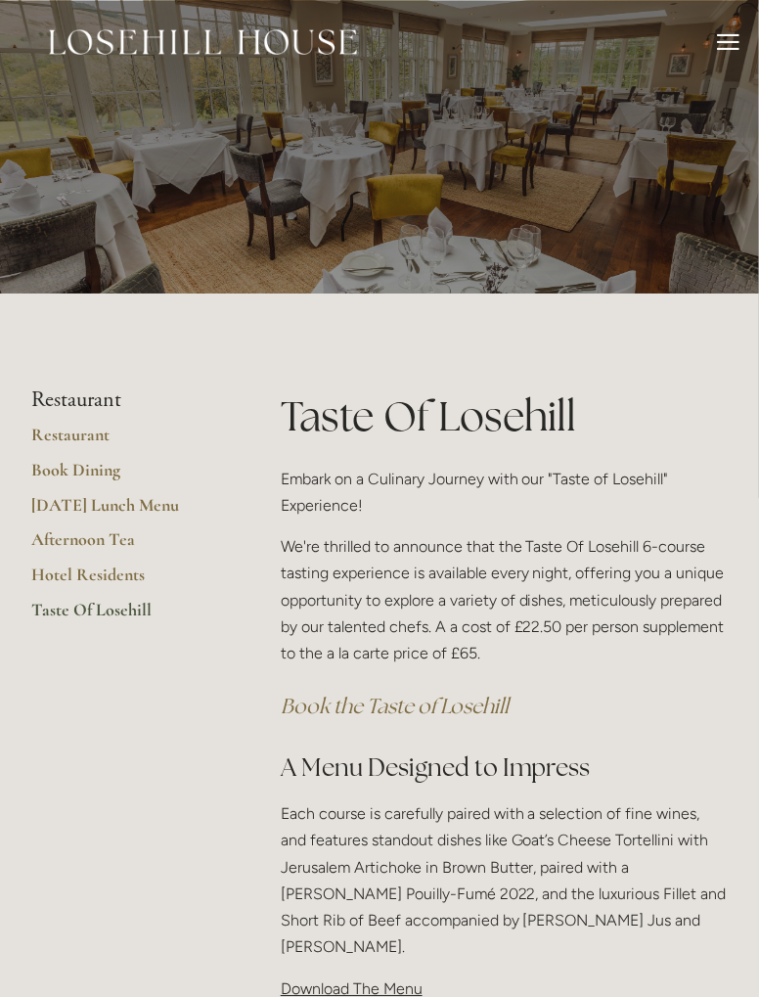
click at [71, 445] on link "Restaurant" at bounding box center [124, 441] width 187 height 35
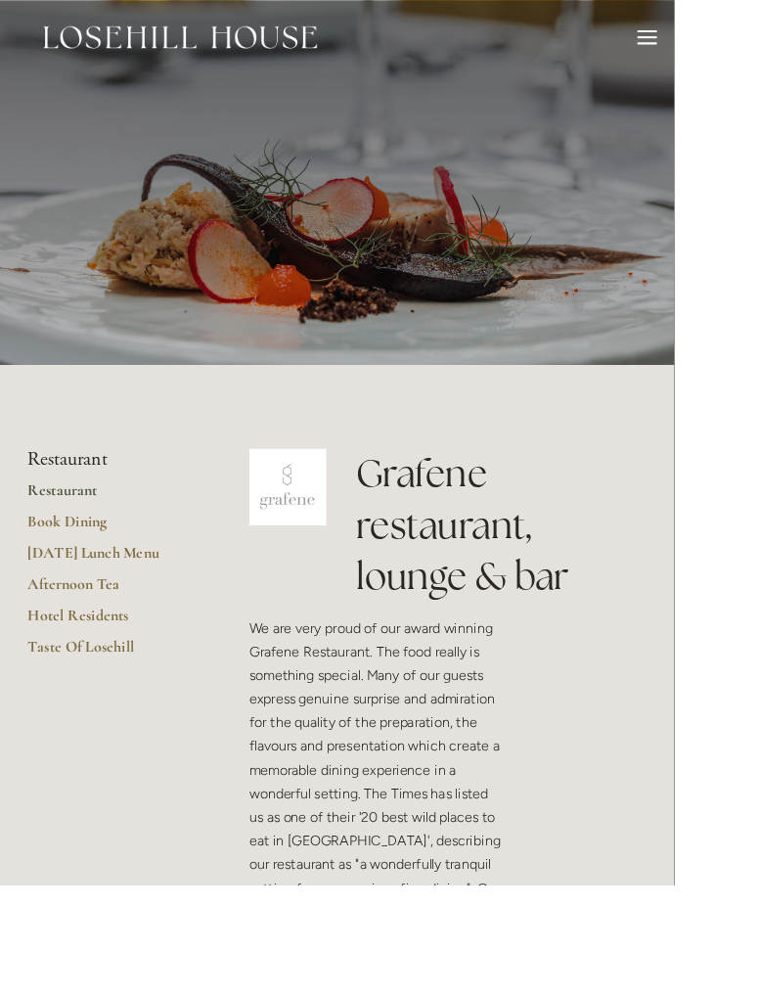
click at [730, 41] on div at bounding box center [729, 42] width 22 height 2
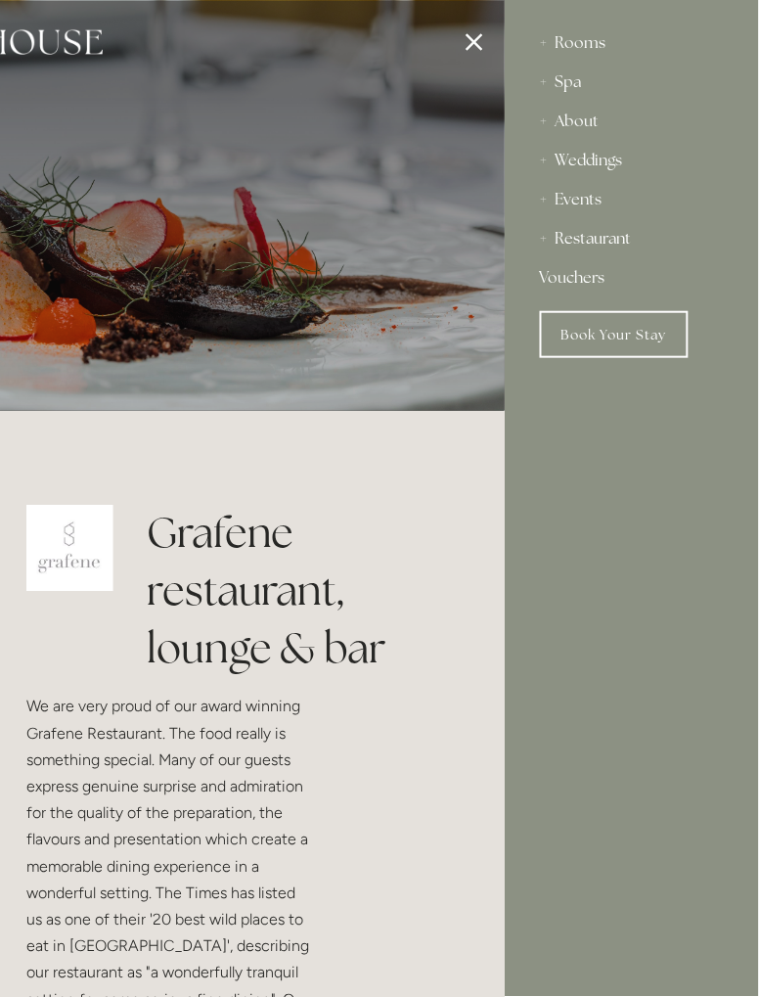
click at [545, 250] on div "Restaurant" at bounding box center [632, 238] width 184 height 39
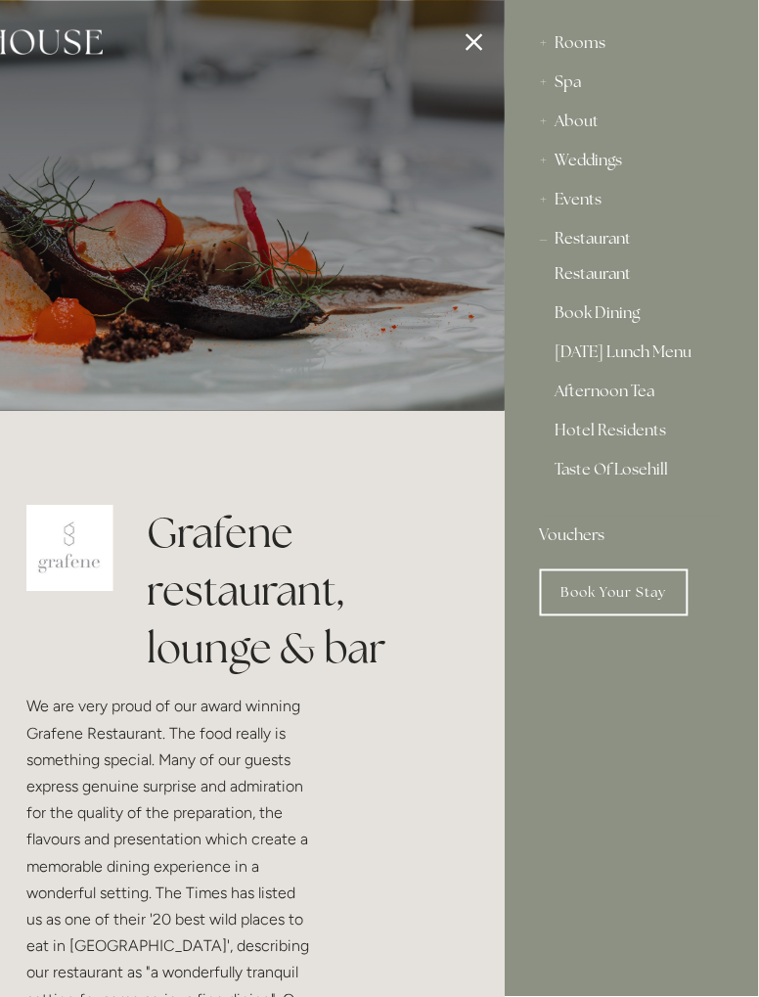
click at [609, 283] on link "Restaurant" at bounding box center [632, 277] width 153 height 23
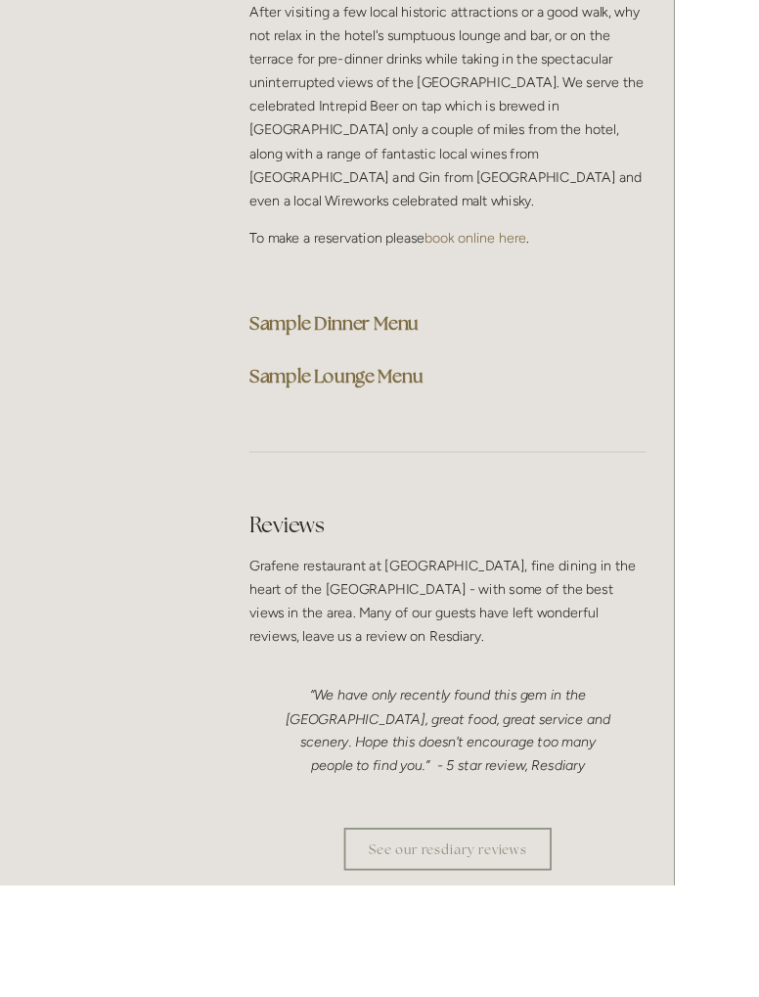
scroll to position [5512, 0]
click at [403, 408] on strong "Sample Lounge Menu" at bounding box center [379, 421] width 196 height 26
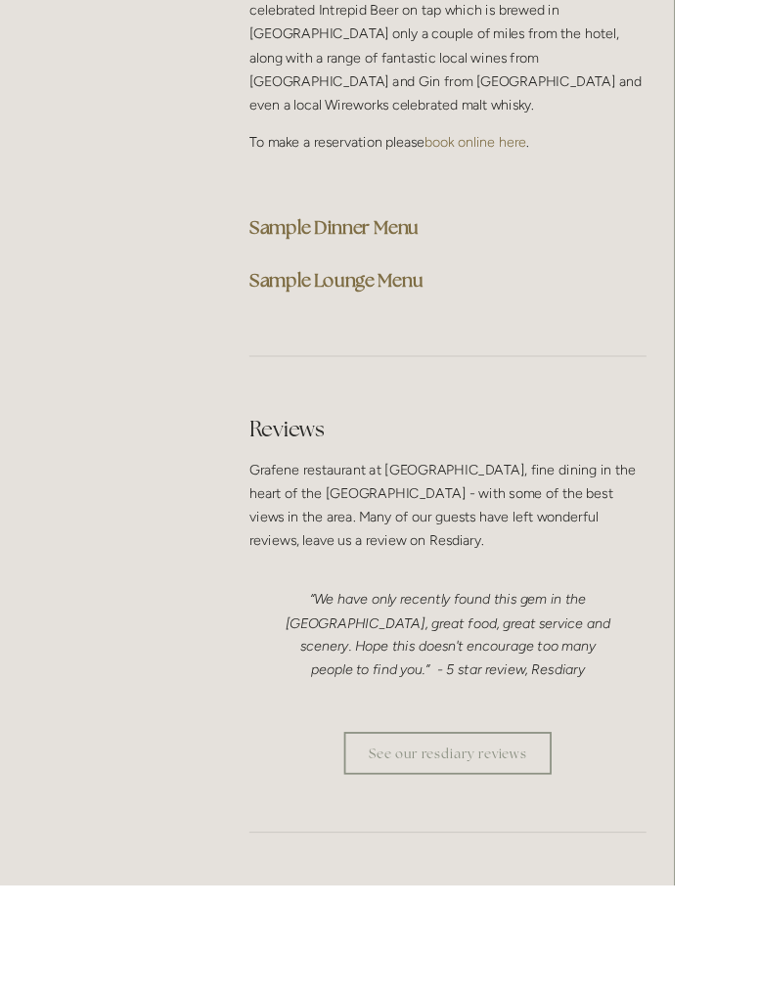
click at [378, 302] on strong "Sample Lounge Menu" at bounding box center [379, 315] width 196 height 26
click at [413, 302] on strong "Sample Lounge Menu" at bounding box center [379, 315] width 196 height 26
click at [411, 302] on strong "Sample Lounge Menu" at bounding box center [379, 315] width 196 height 26
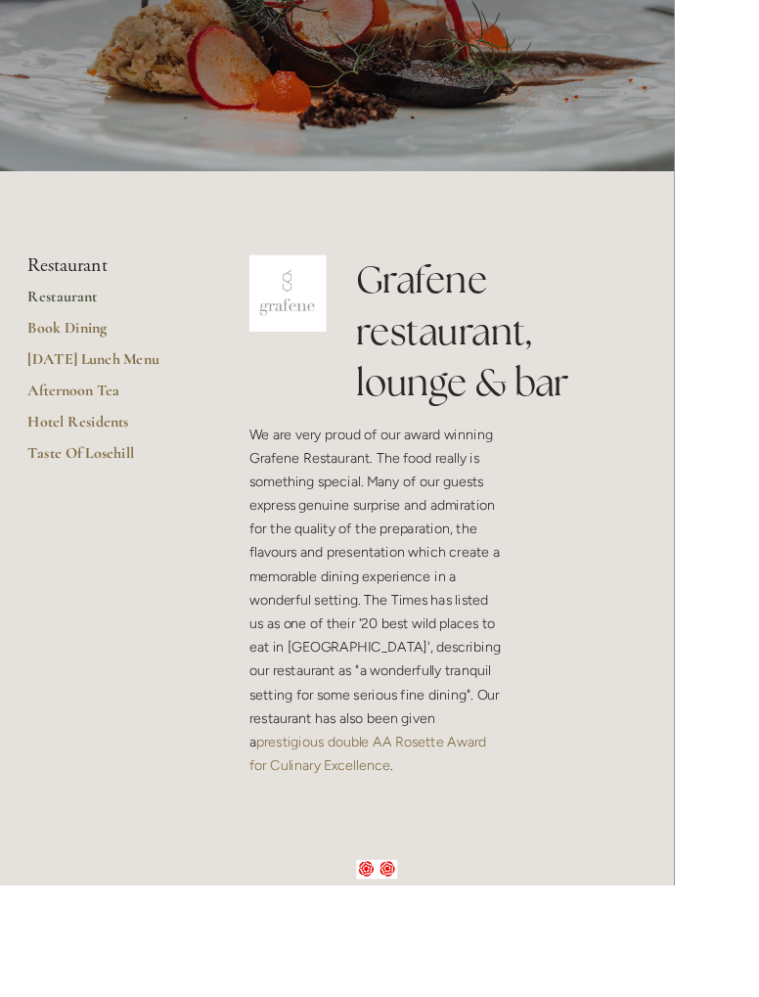
scroll to position [0, 0]
